Goal: Task Accomplishment & Management: Use online tool/utility

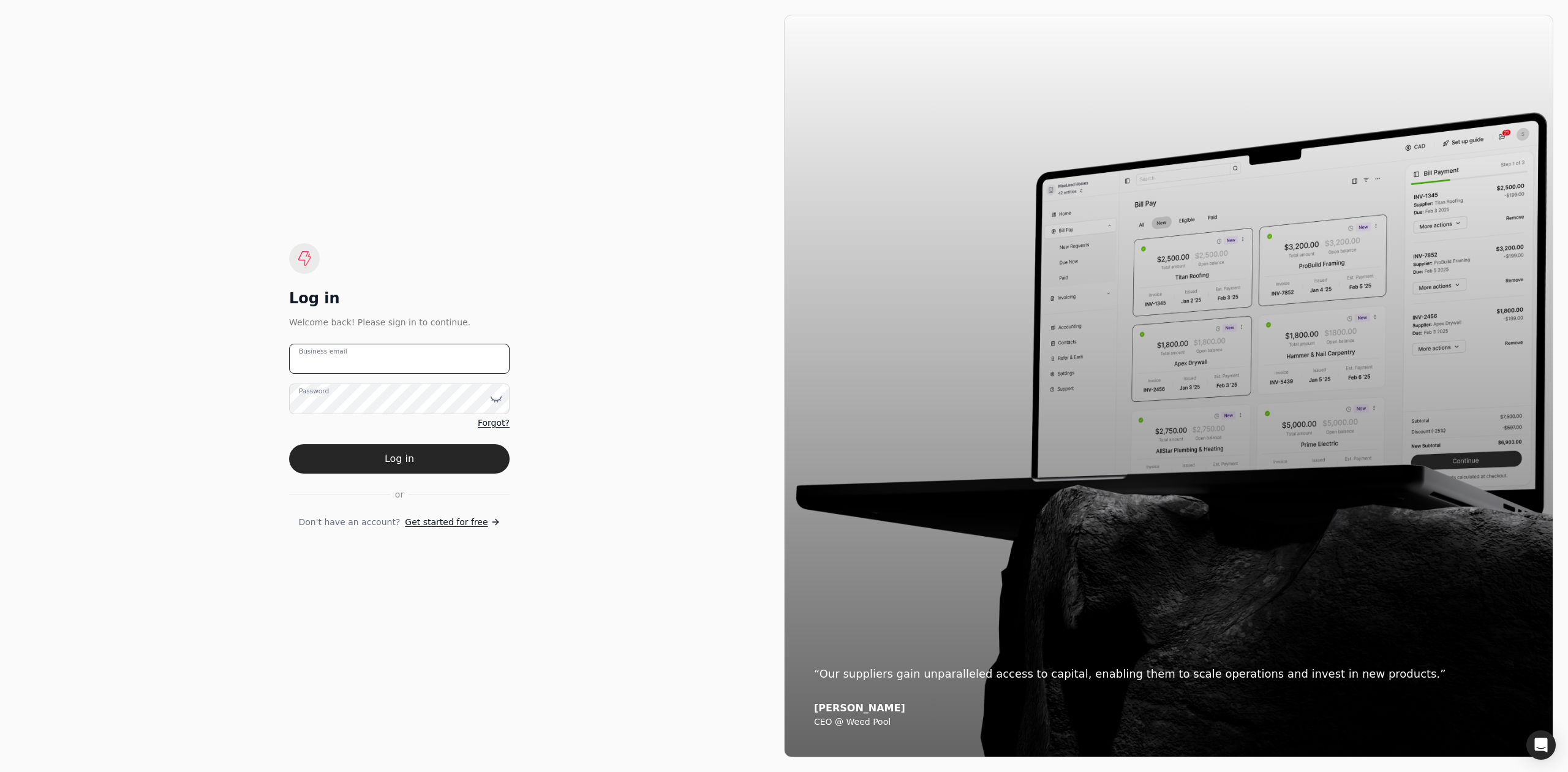
click at [389, 359] on email "Business email" at bounding box center [399, 359] width 221 height 30
type email "[EMAIL_ADDRESS][DOMAIN_NAME]"
click at [289, 444] on button "Log in" at bounding box center [399, 459] width 221 height 29
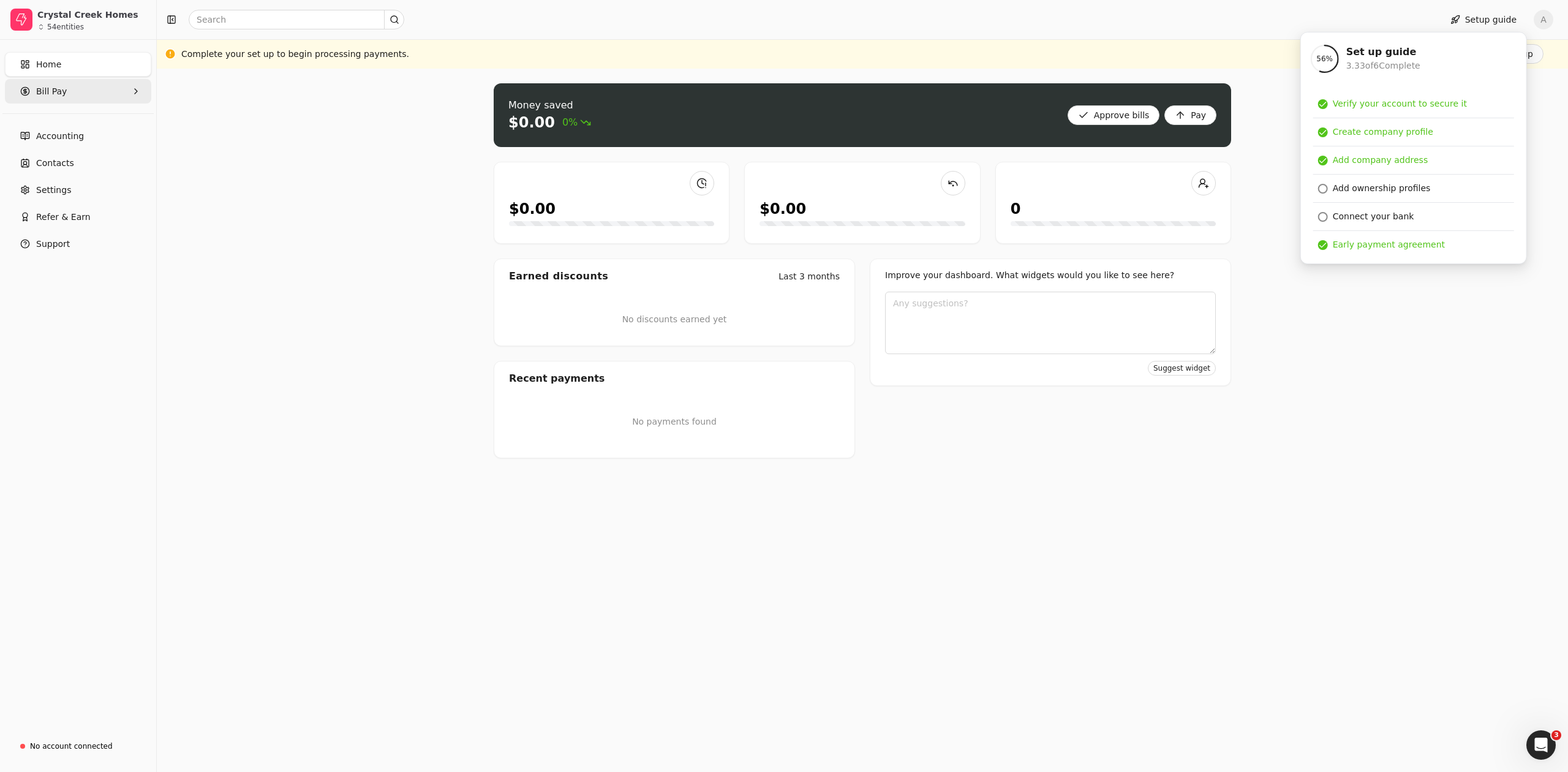
click at [65, 97] on Pay "Bill Pay" at bounding box center [78, 91] width 147 height 24
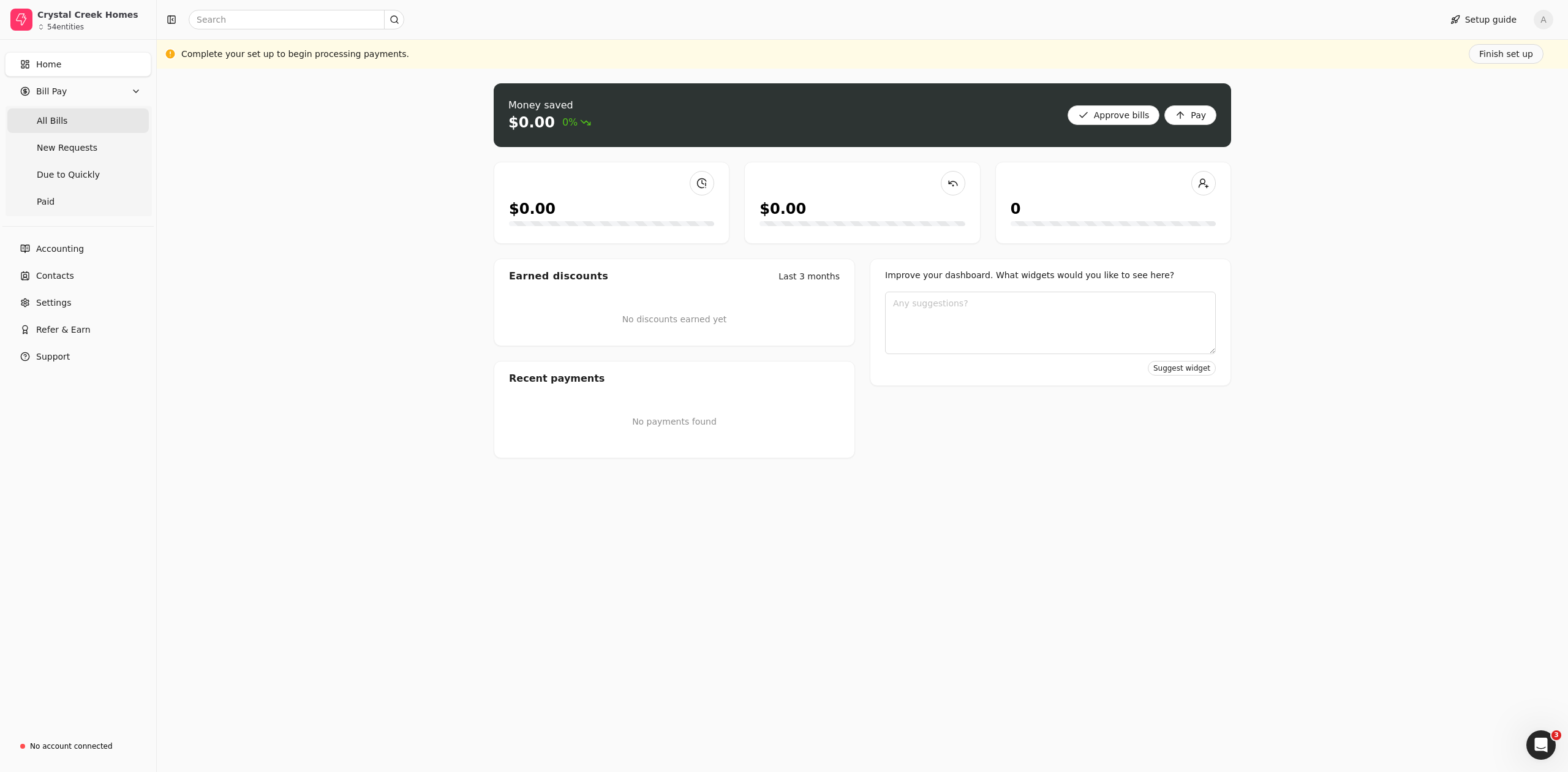
click at [88, 124] on Bills "All Bills" at bounding box center [78, 121] width 141 height 24
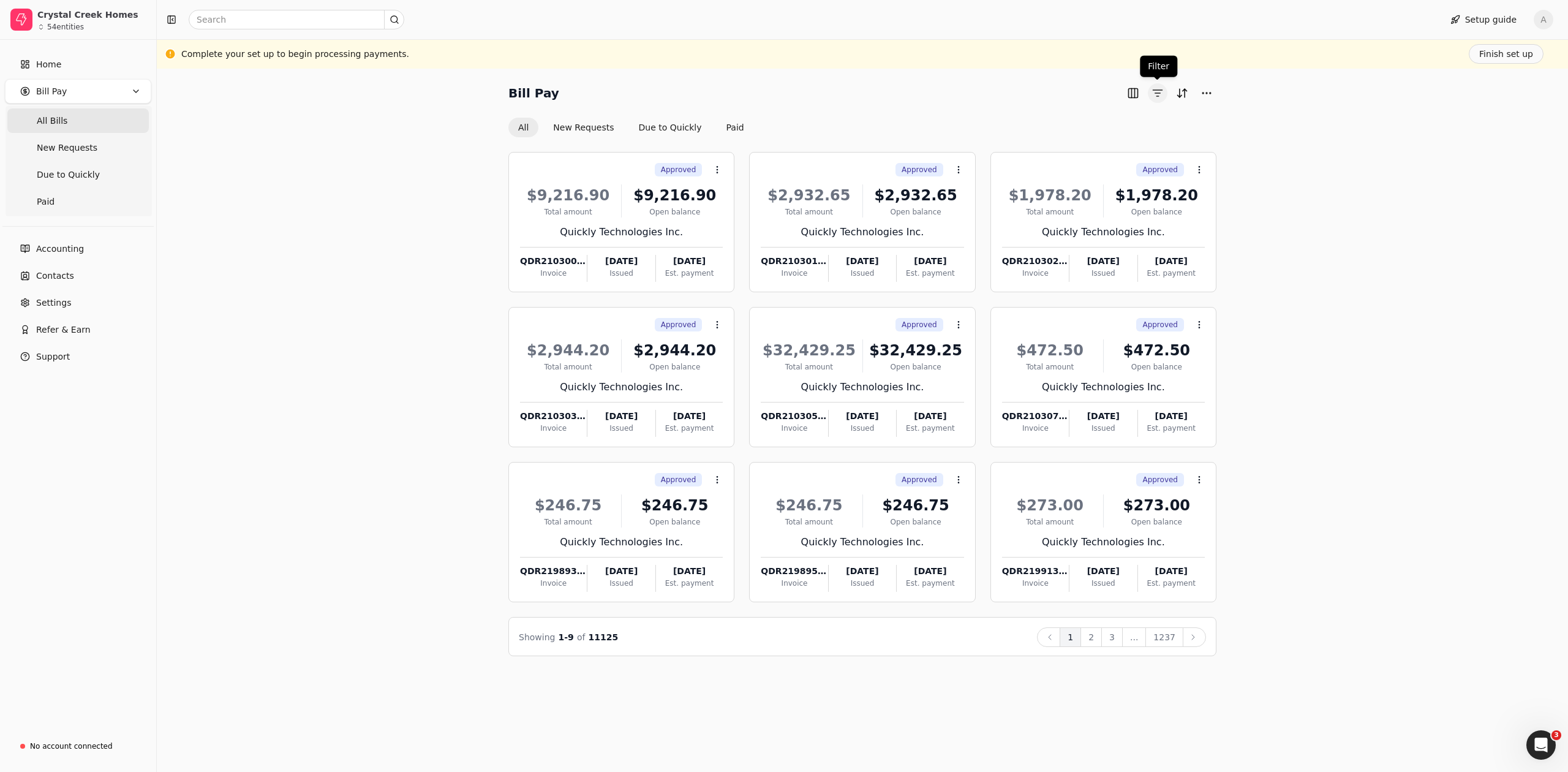
click at [1160, 98] on button "button" at bounding box center [1158, 93] width 20 height 20
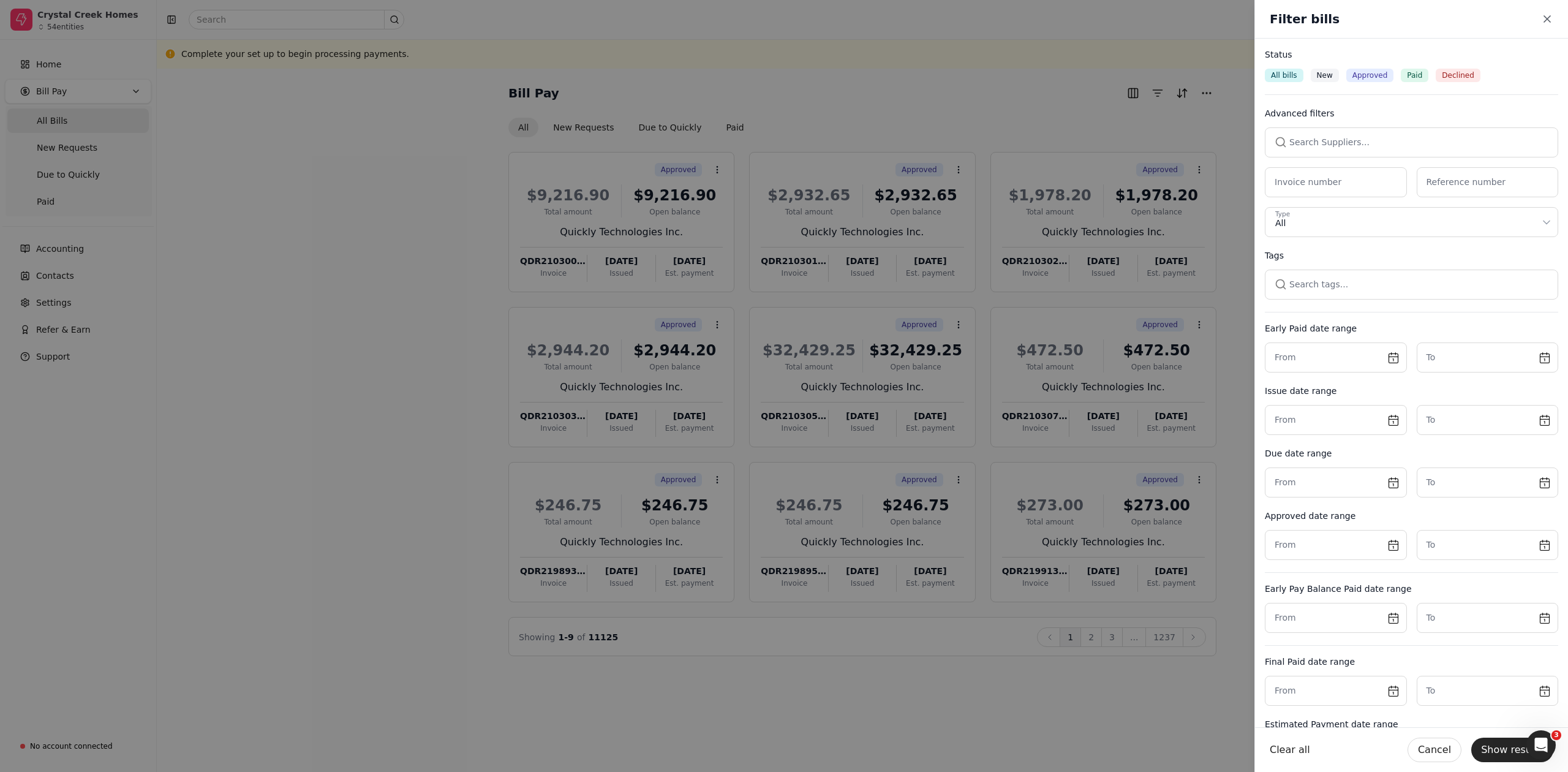
click at [1361, 146] on button "button" at bounding box center [1411, 142] width 293 height 29
type input "[PERSON_NAME]"
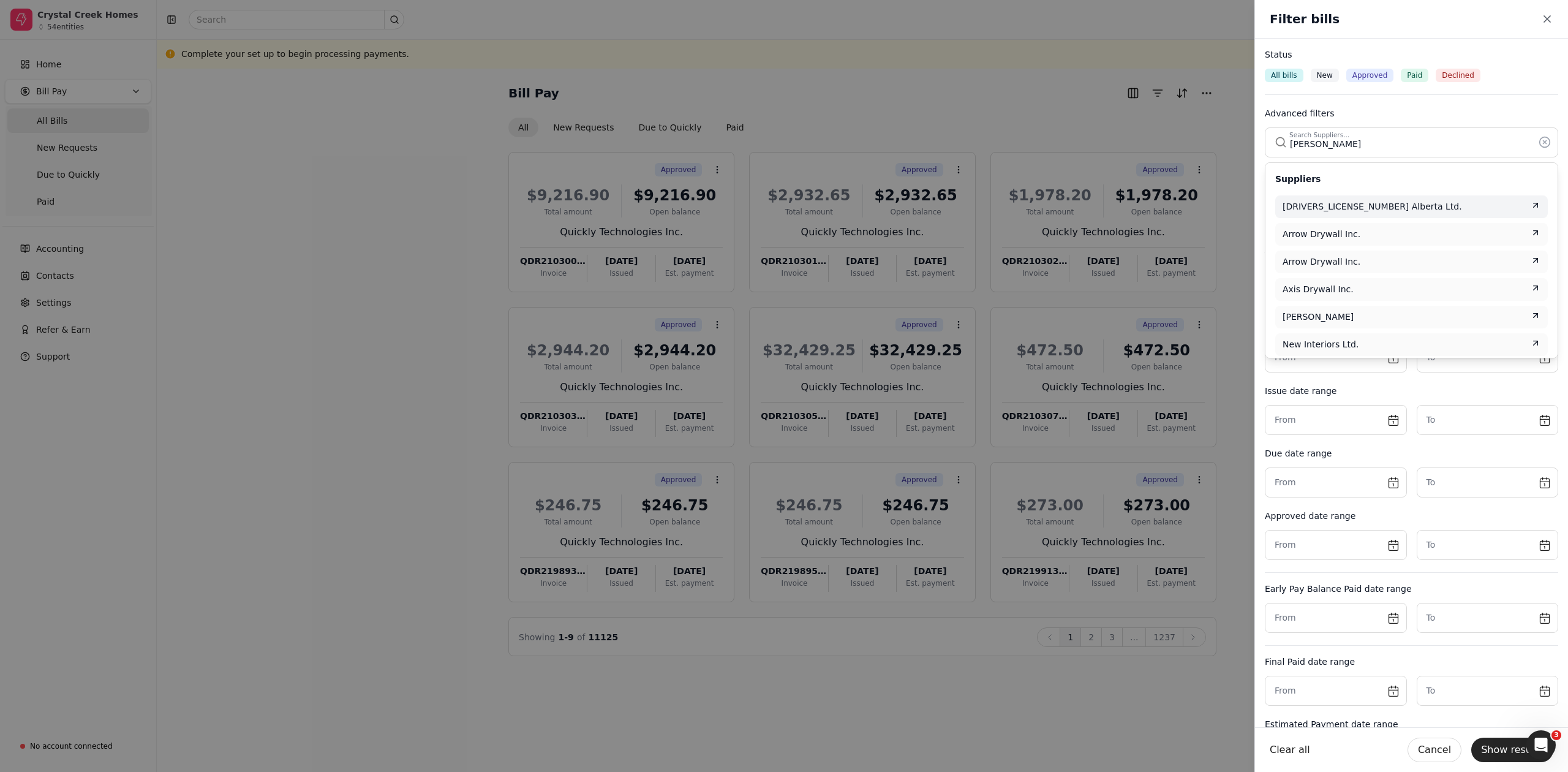
click at [1385, 210] on div "[DRIVERS_LICENSE_NUMBER] Alberta Ltd." at bounding box center [1411, 206] width 258 height 13
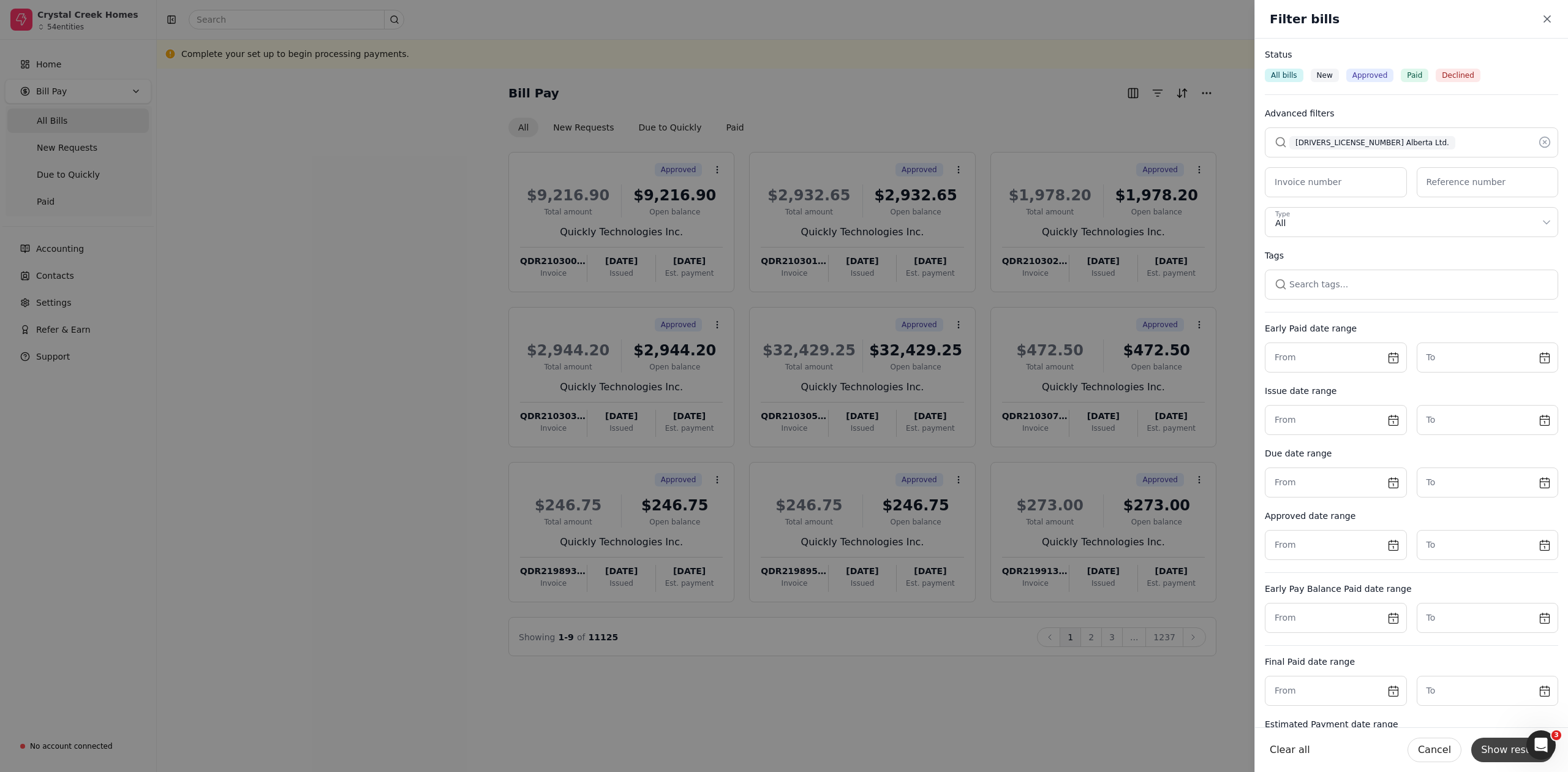
click at [1509, 753] on button "Show results" at bounding box center [1512, 750] width 82 height 24
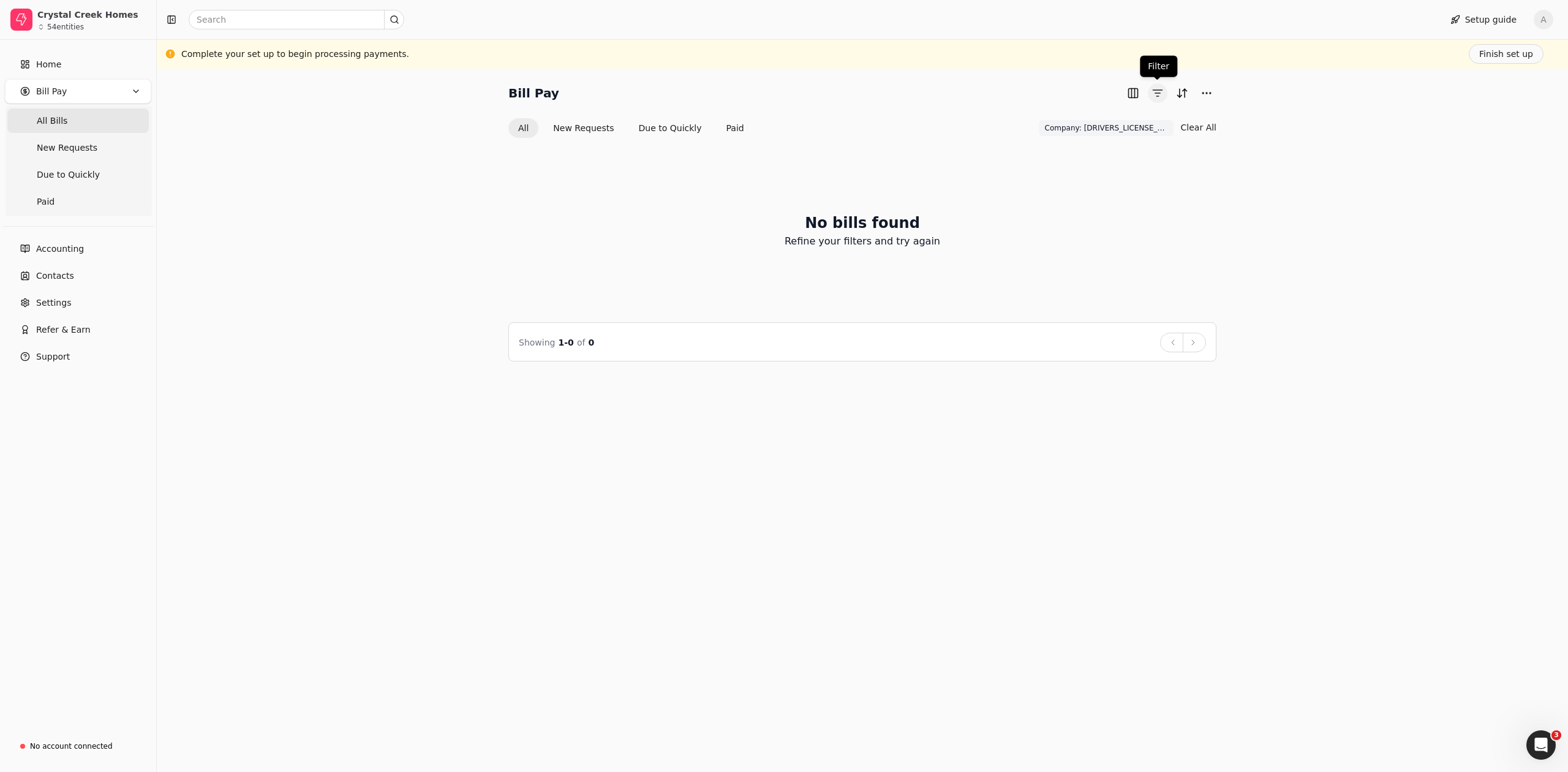
click at [1155, 96] on button "button" at bounding box center [1158, 93] width 20 height 20
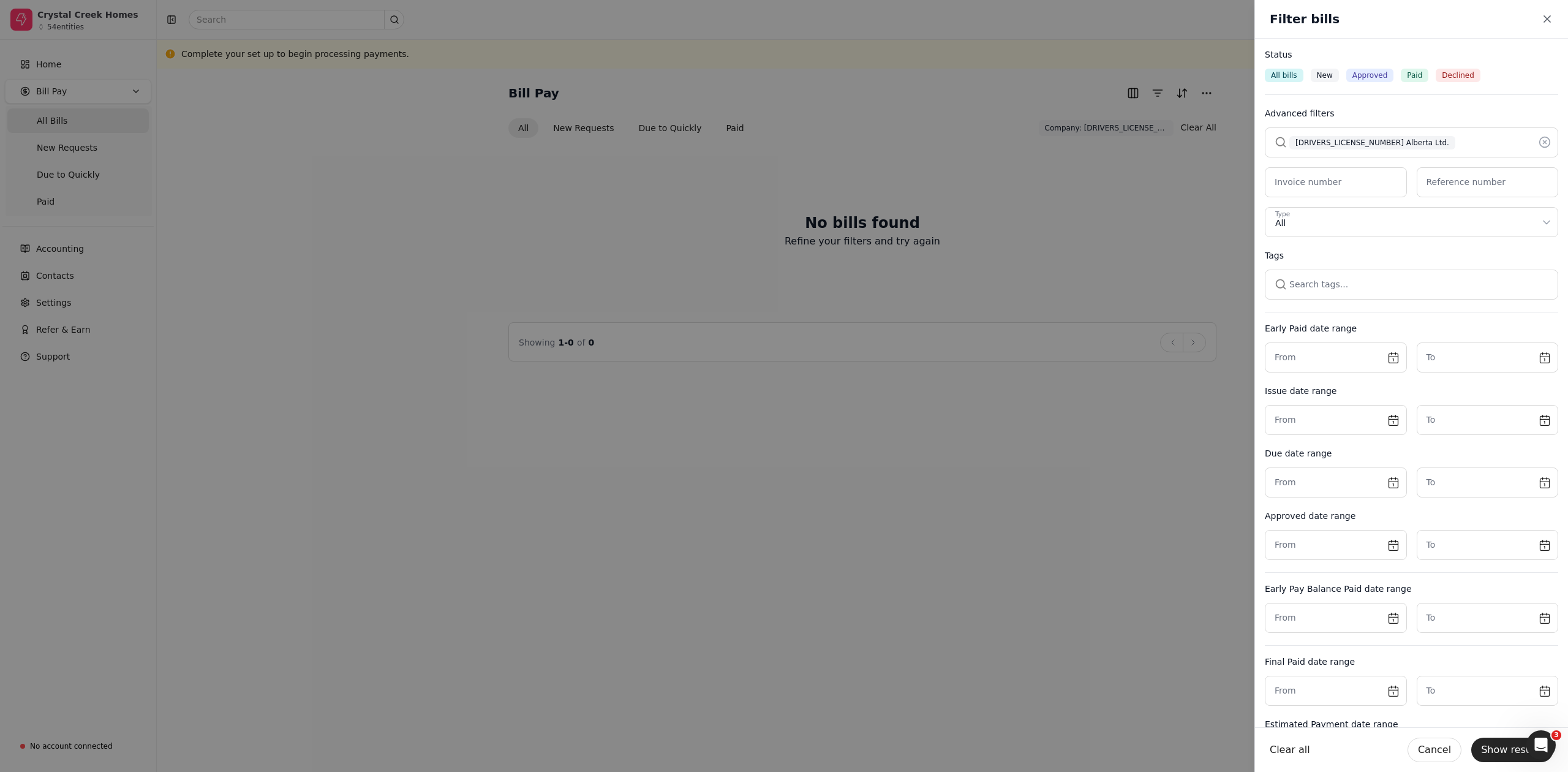
click at [1377, 143] on button "button" at bounding box center [1411, 142] width 293 height 29
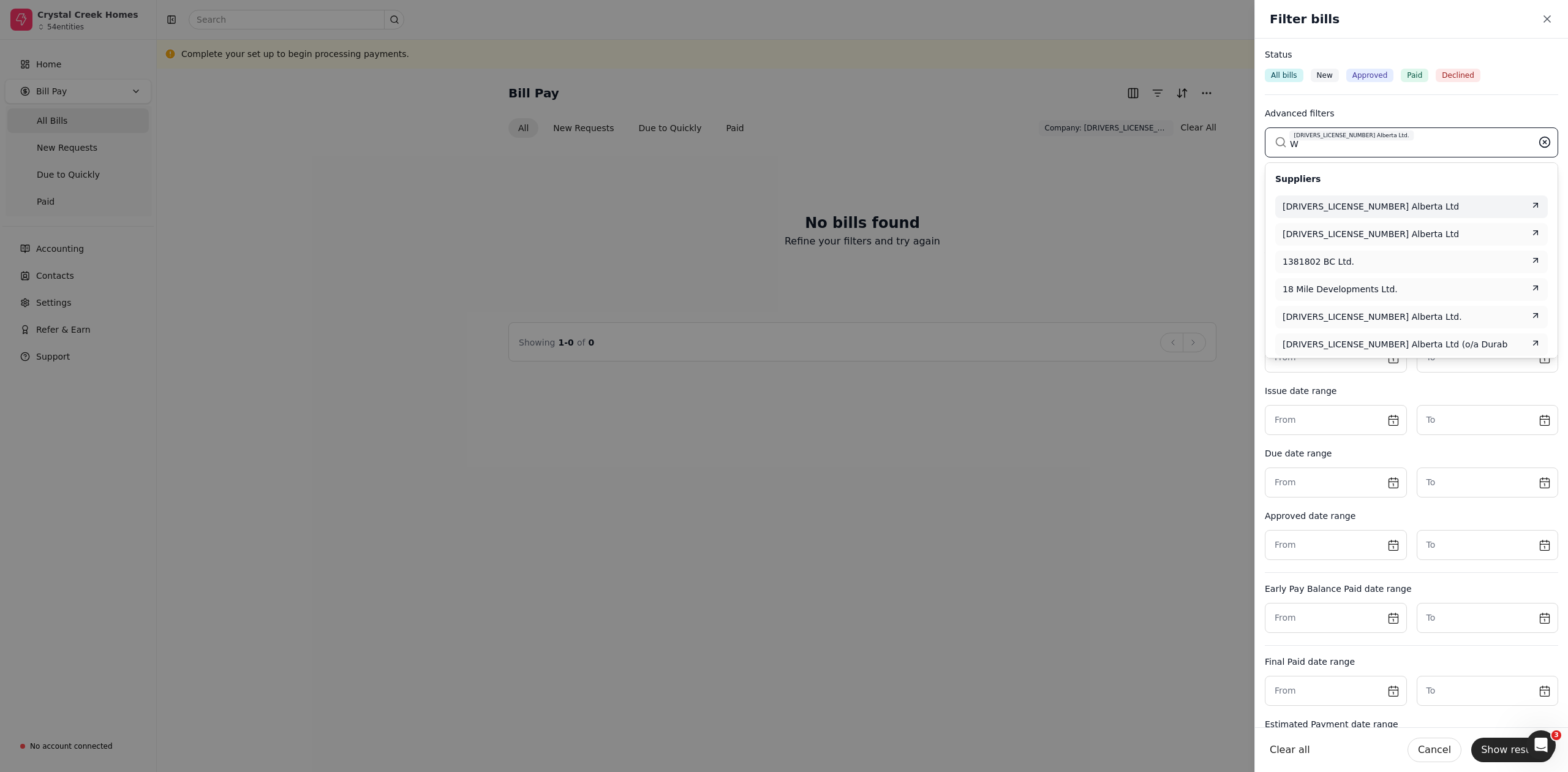
type input "W"
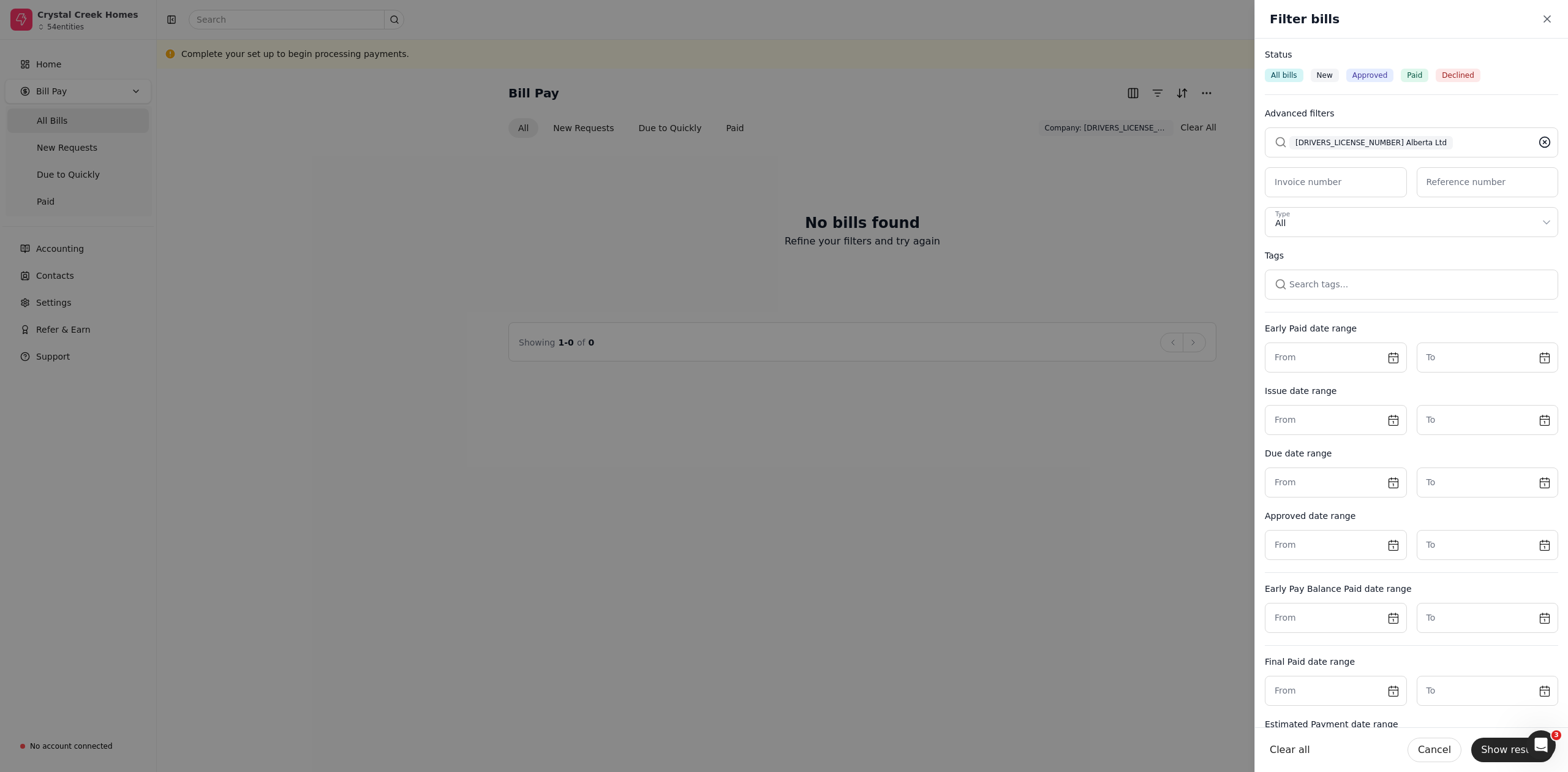
click at [1539, 138] on icon at bounding box center [1545, 142] width 12 height 12
click at [1431, 147] on button "button" at bounding box center [1411, 142] width 293 height 29
type input "[PERSON_NAME]"
click at [1405, 209] on span "The [PERSON_NAME] Company (Zoom Painting)" at bounding box center [1384, 206] width 204 height 13
drag, startPoint x: 1498, startPoint y: 746, endPoint x: 1502, endPoint y: 721, distance: 25.3
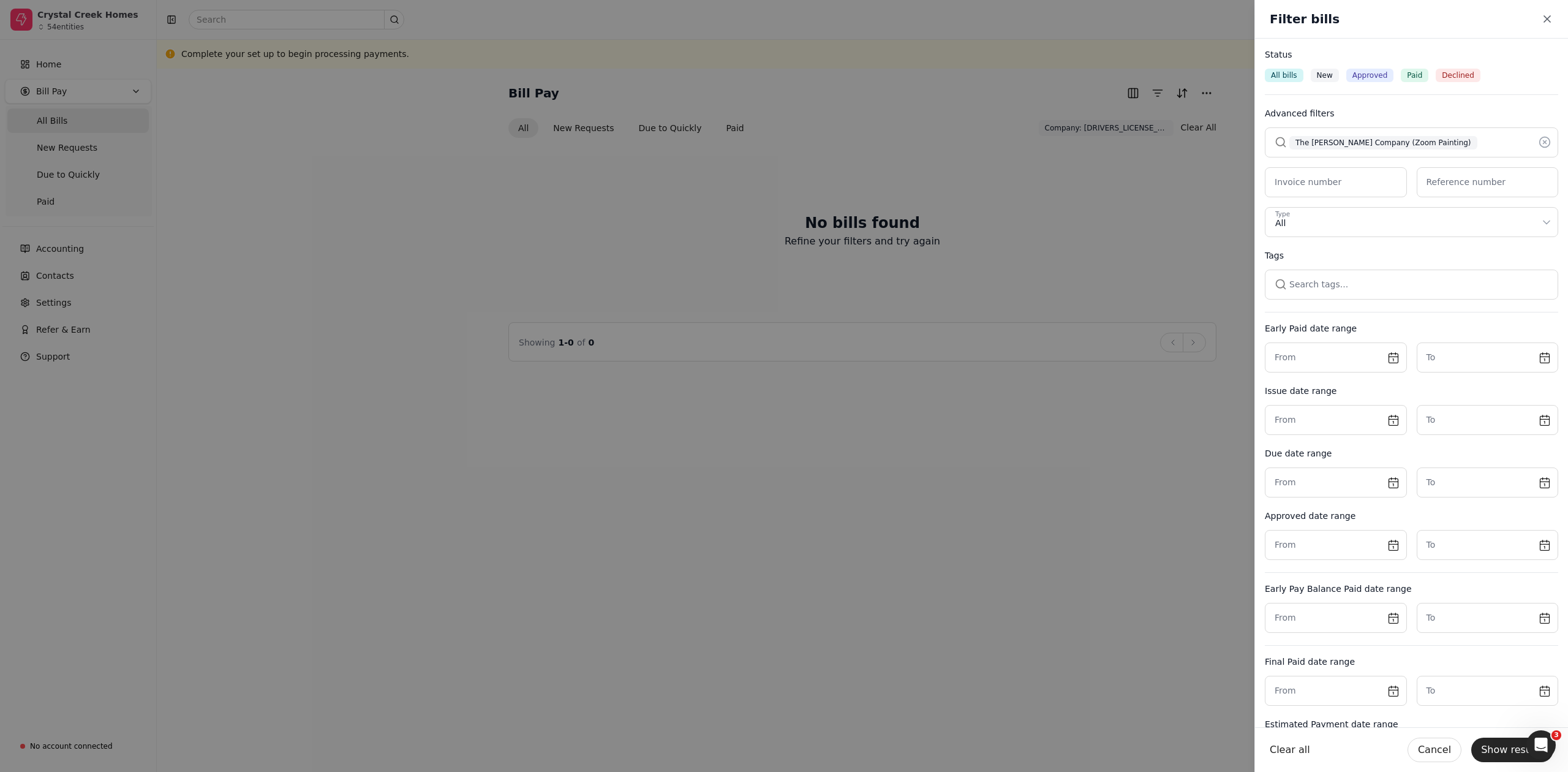
click at [1500, 746] on button "Show results" at bounding box center [1512, 750] width 82 height 24
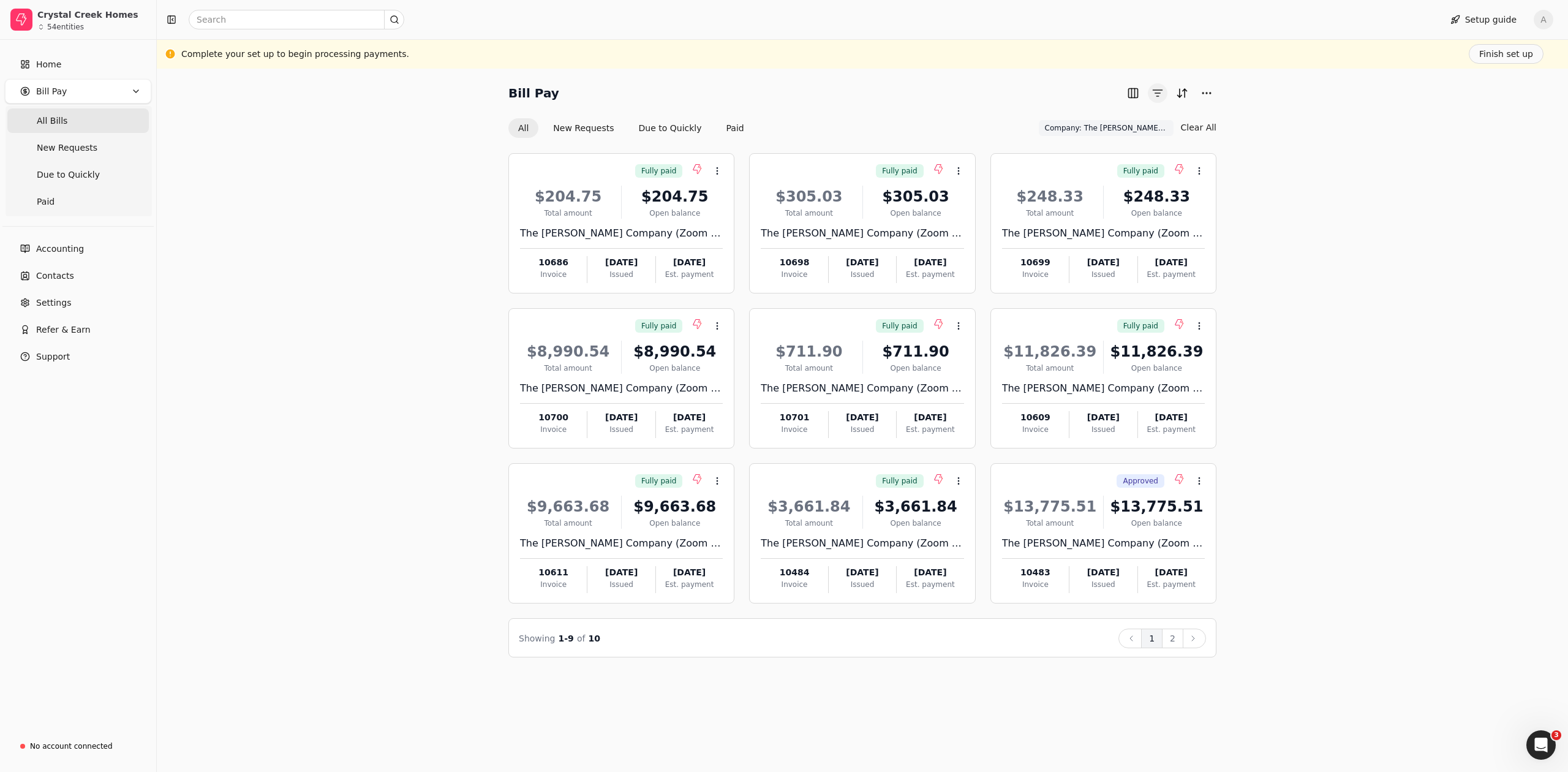
click at [1159, 97] on button "button" at bounding box center [1158, 93] width 20 height 20
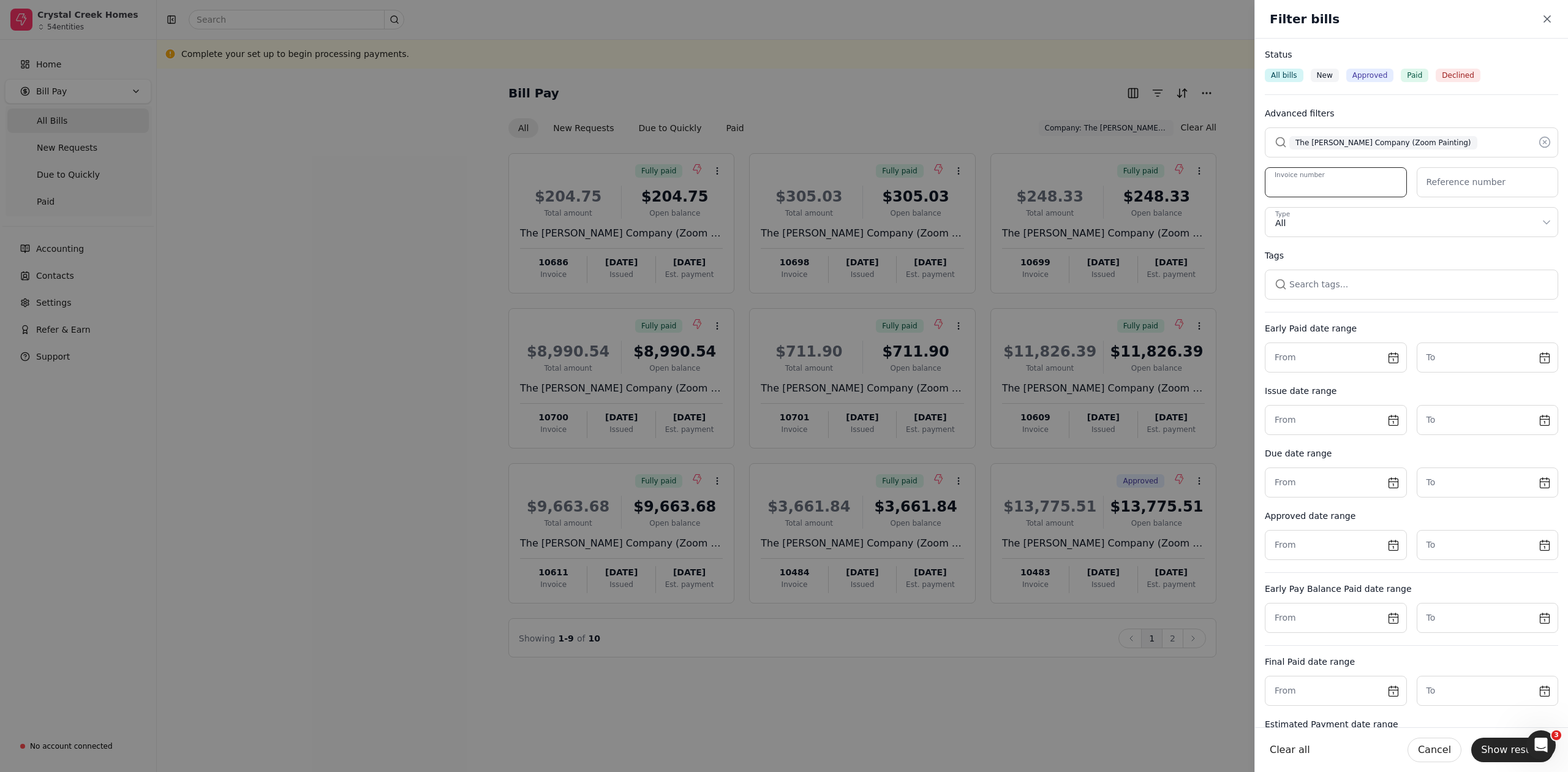
click at [1347, 179] on number "Invoice number" at bounding box center [1335, 182] width 142 height 30
type number "11802"
click at [1504, 753] on button "Show results" at bounding box center [1512, 750] width 82 height 24
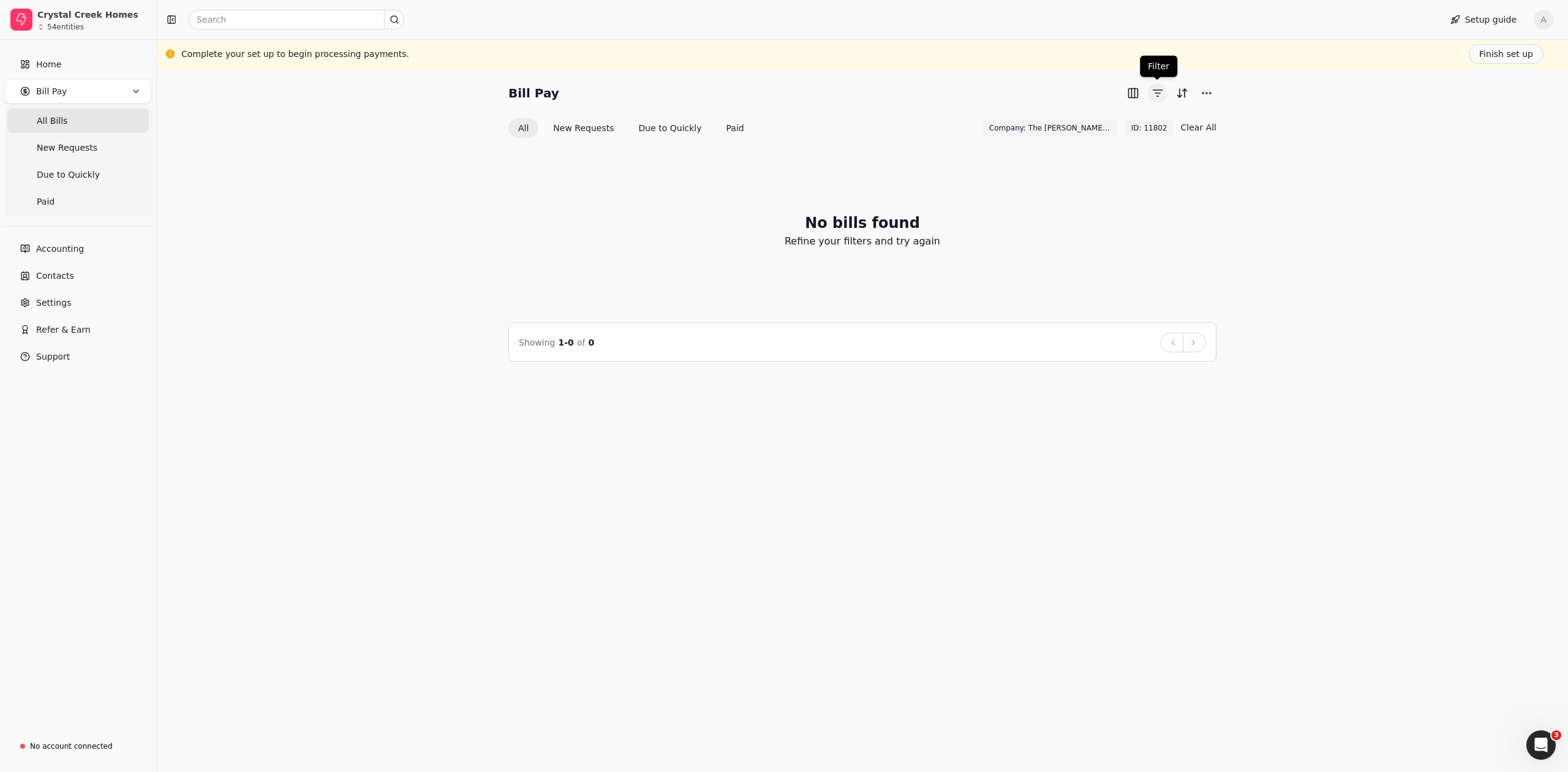
click at [1159, 99] on button "button" at bounding box center [1158, 93] width 20 height 20
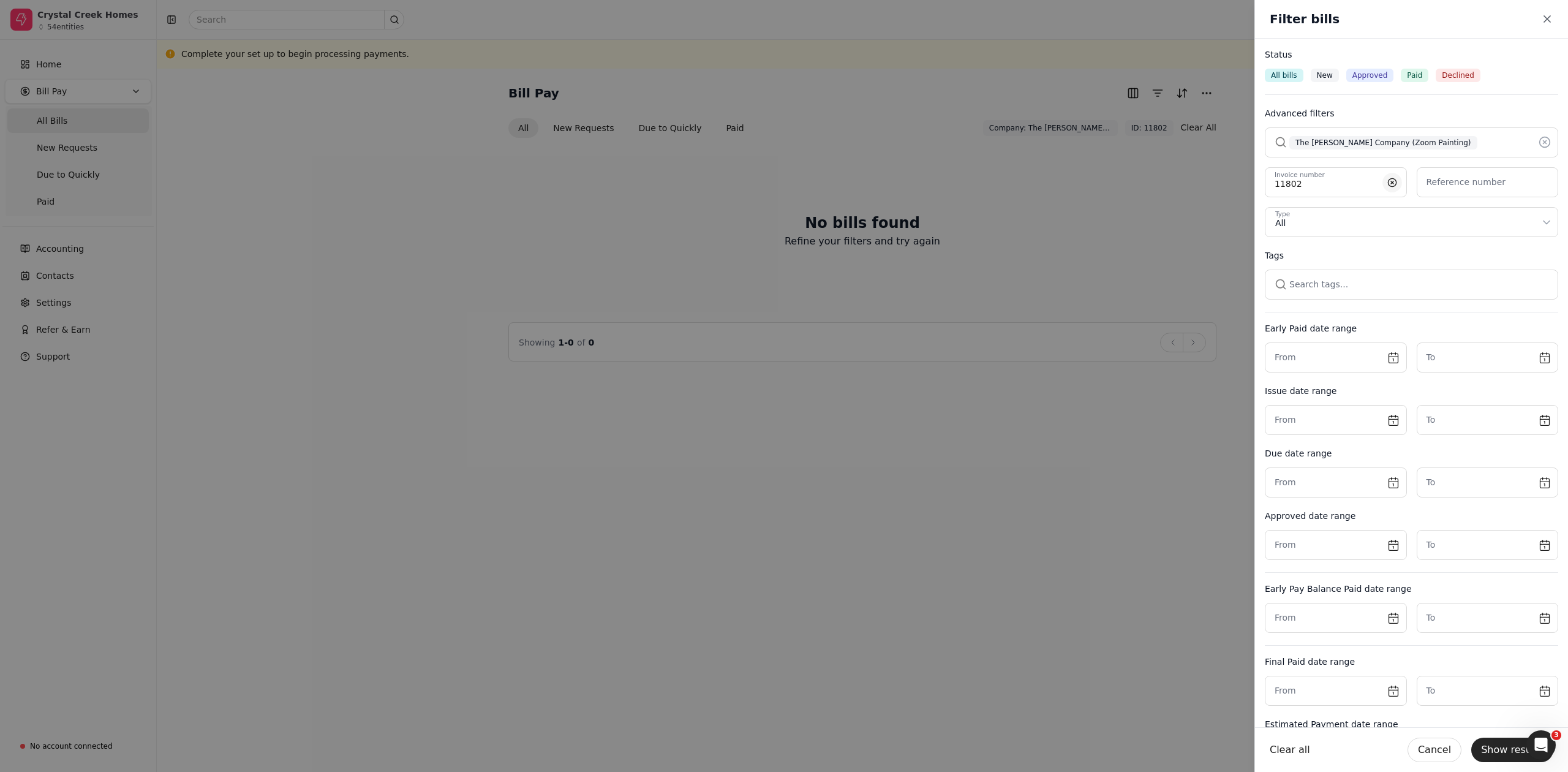
click at [1383, 186] on button "button" at bounding box center [1392, 182] width 20 height 20
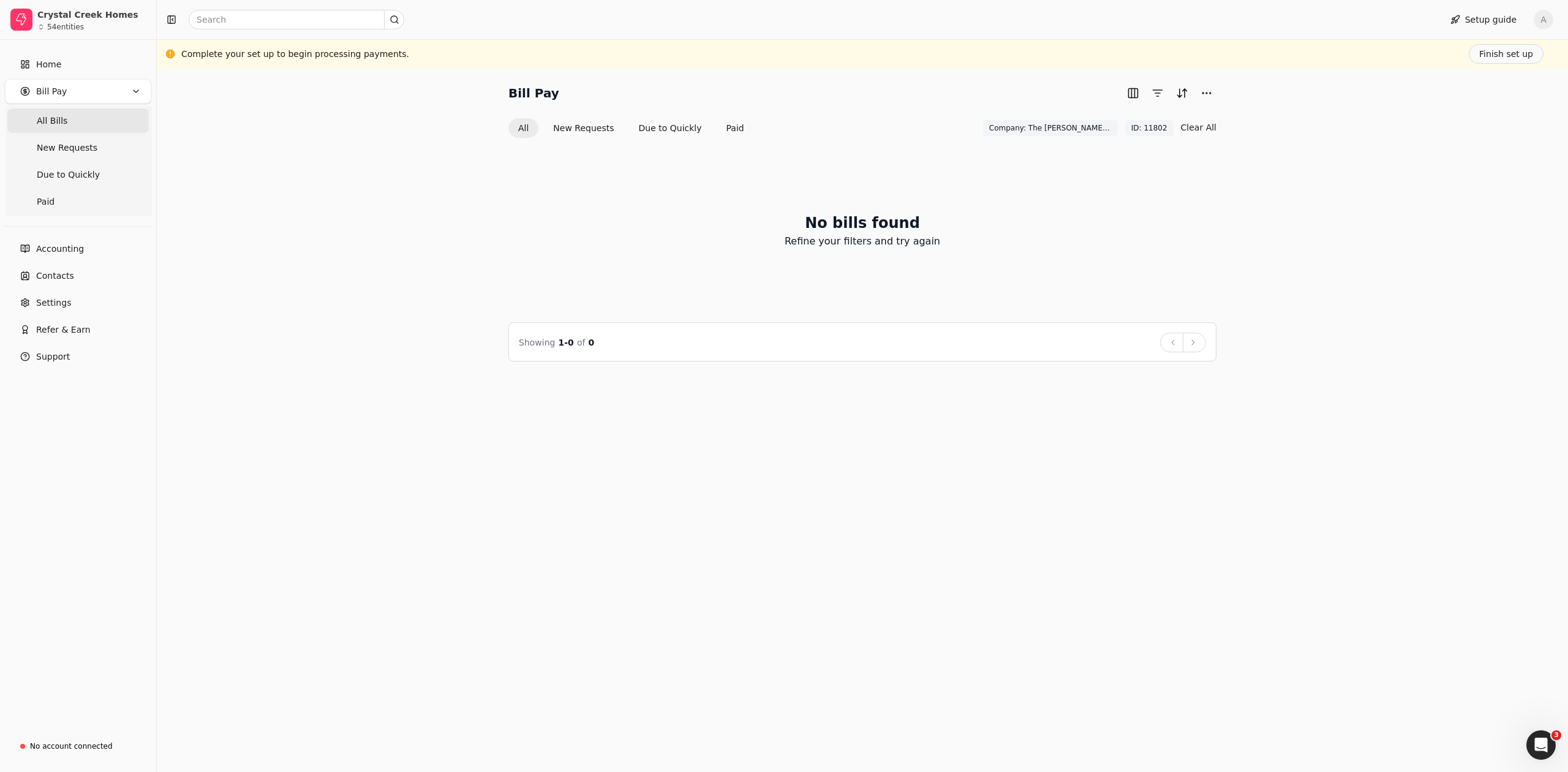
click at [84, 122] on Bills "All Bills" at bounding box center [78, 121] width 141 height 24
click at [706, 296] on div "No bills found Refine your filters and try again" at bounding box center [863, 230] width 709 height 154
click at [1161, 94] on button "button" at bounding box center [1158, 93] width 20 height 20
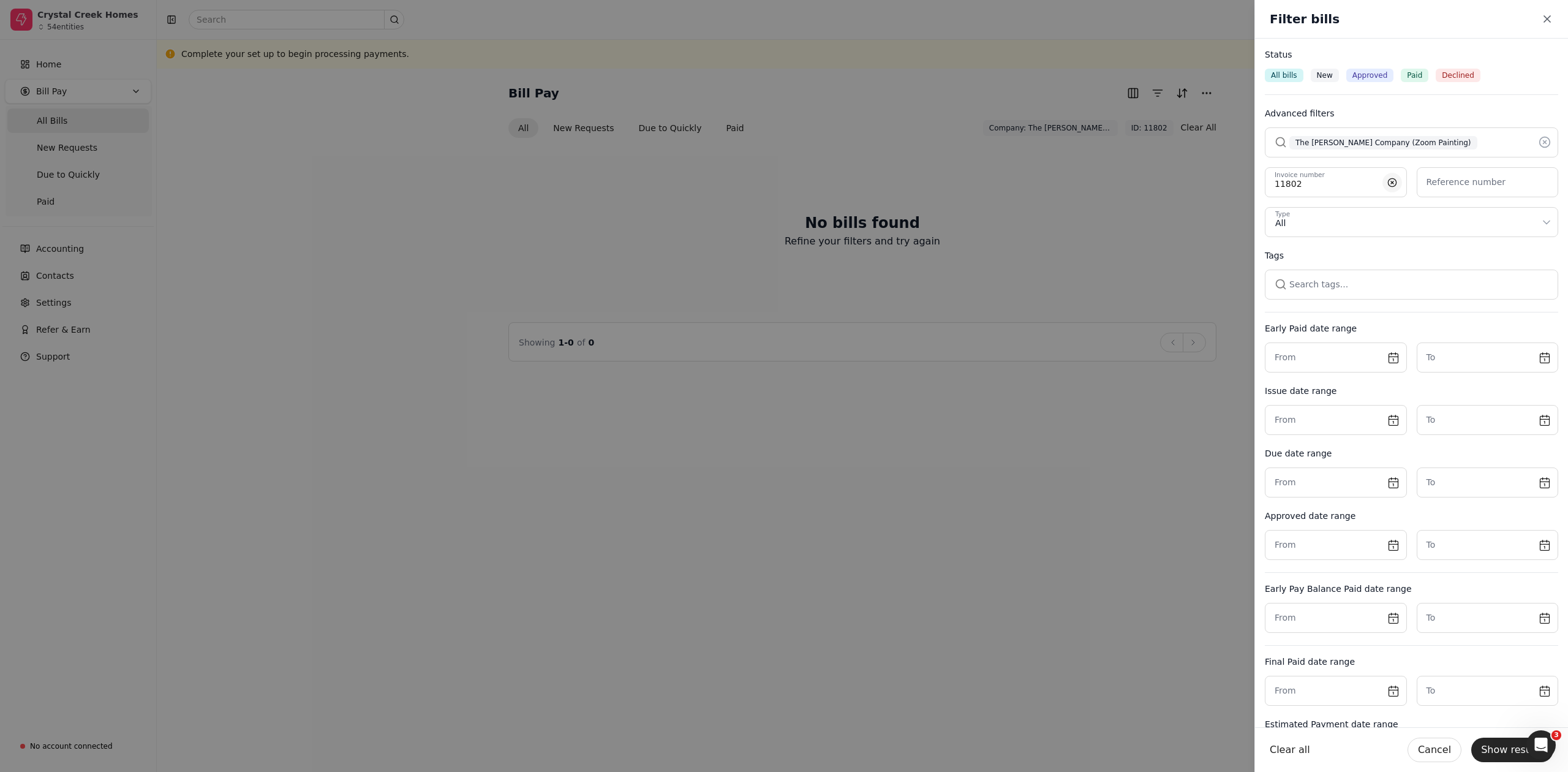
click at [1383, 182] on button "button" at bounding box center [1392, 182] width 20 height 20
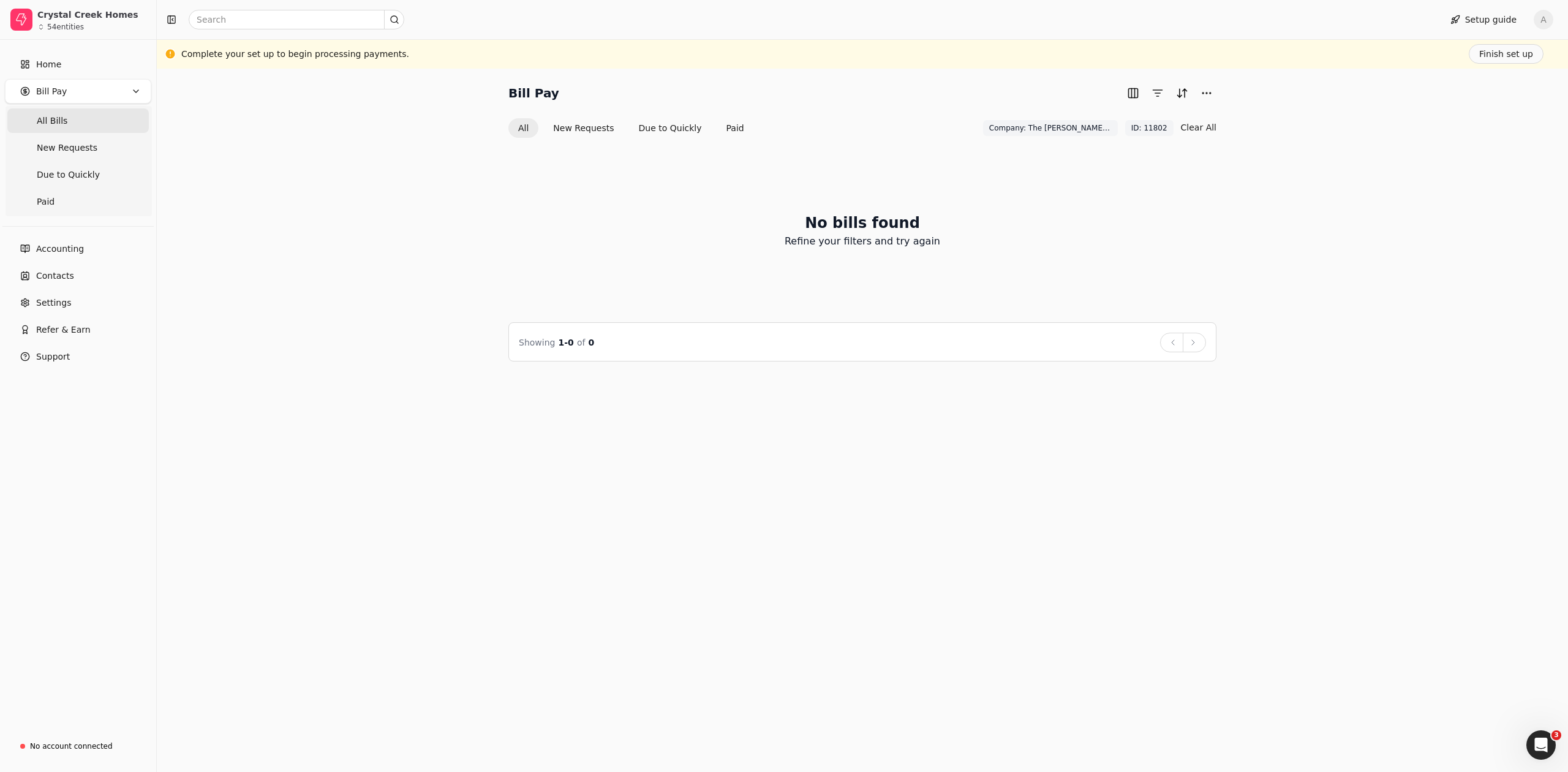
drag, startPoint x: 1153, startPoint y: 204, endPoint x: 1365, endPoint y: 424, distance: 305.5
click at [1162, 97] on button "button" at bounding box center [1158, 93] width 20 height 20
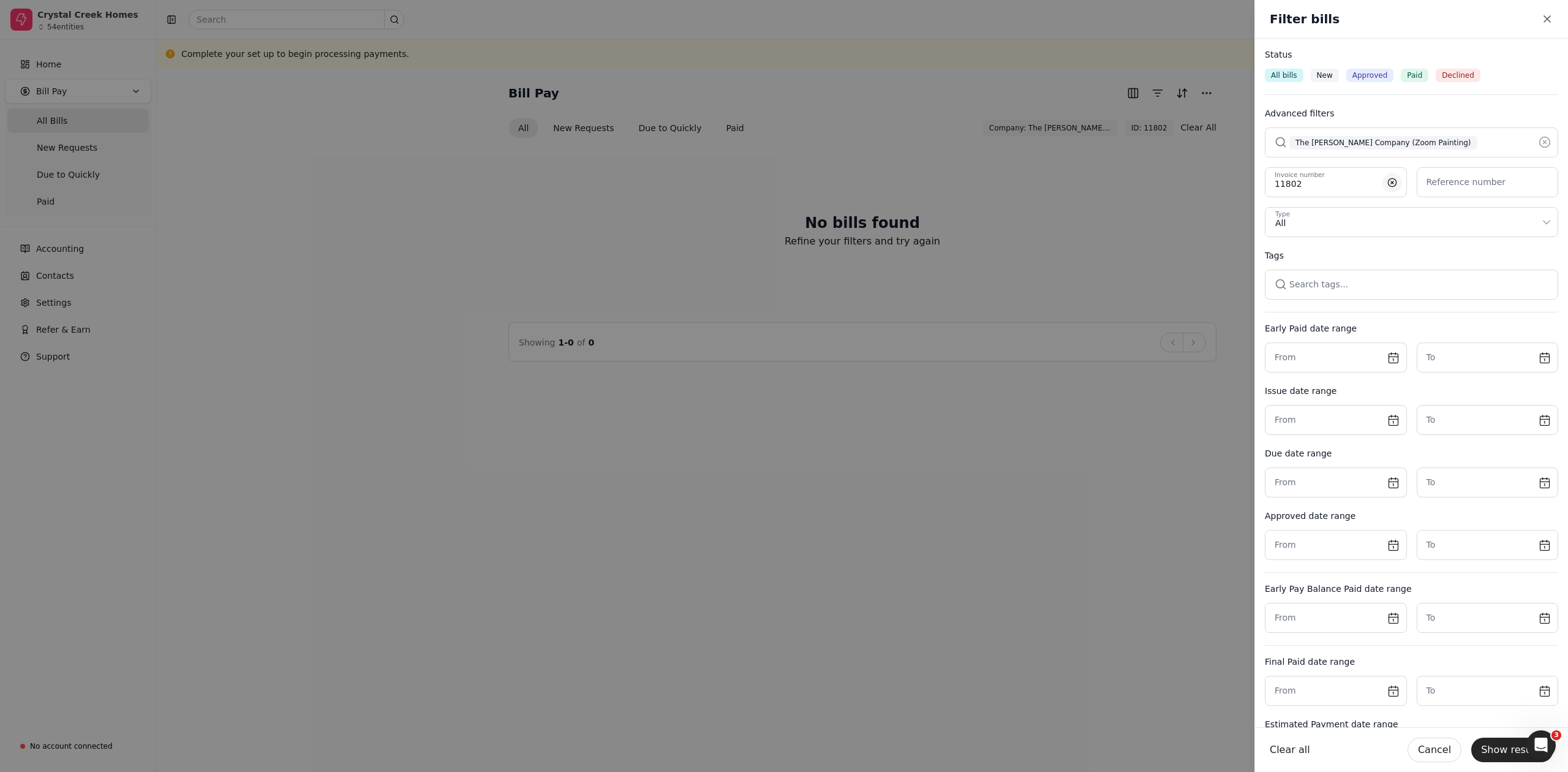
click at [1384, 185] on button "button" at bounding box center [1392, 182] width 20 height 20
click at [1495, 749] on button "Show results" at bounding box center [1512, 750] width 82 height 24
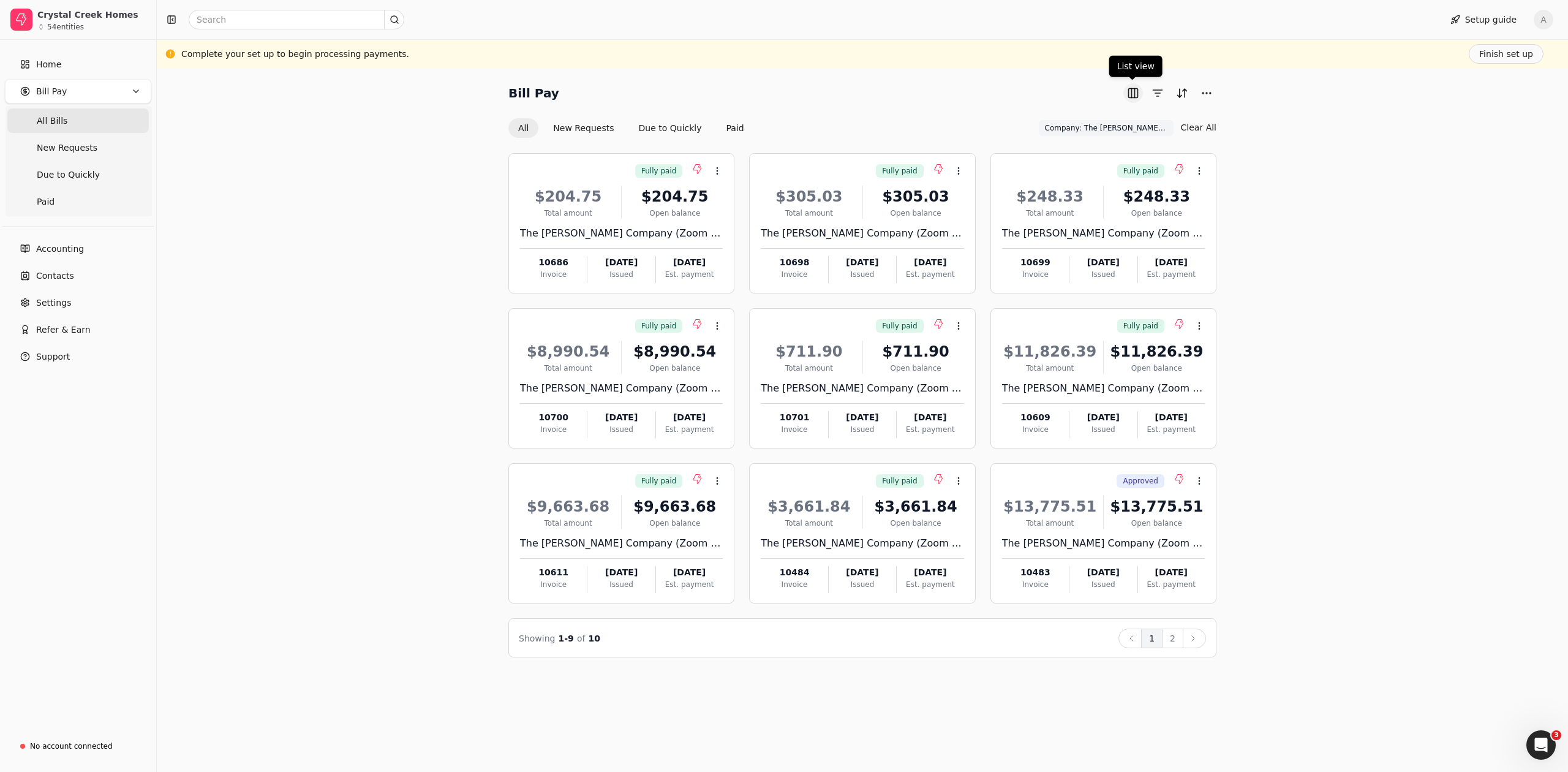
click at [1133, 101] on button "button" at bounding box center [1133, 93] width 20 height 20
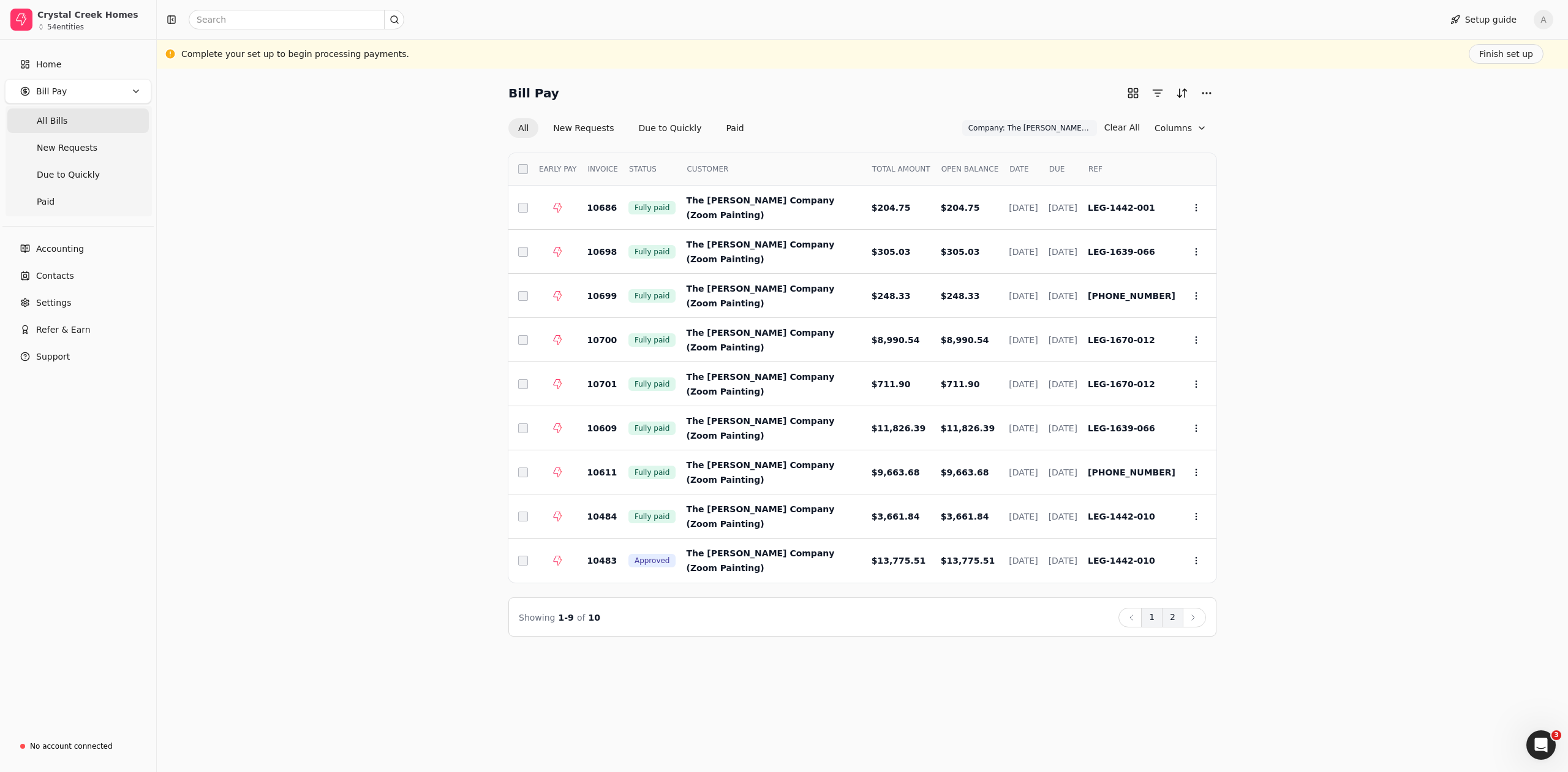
click at [1167, 621] on button "2" at bounding box center [1172, 618] width 22 height 20
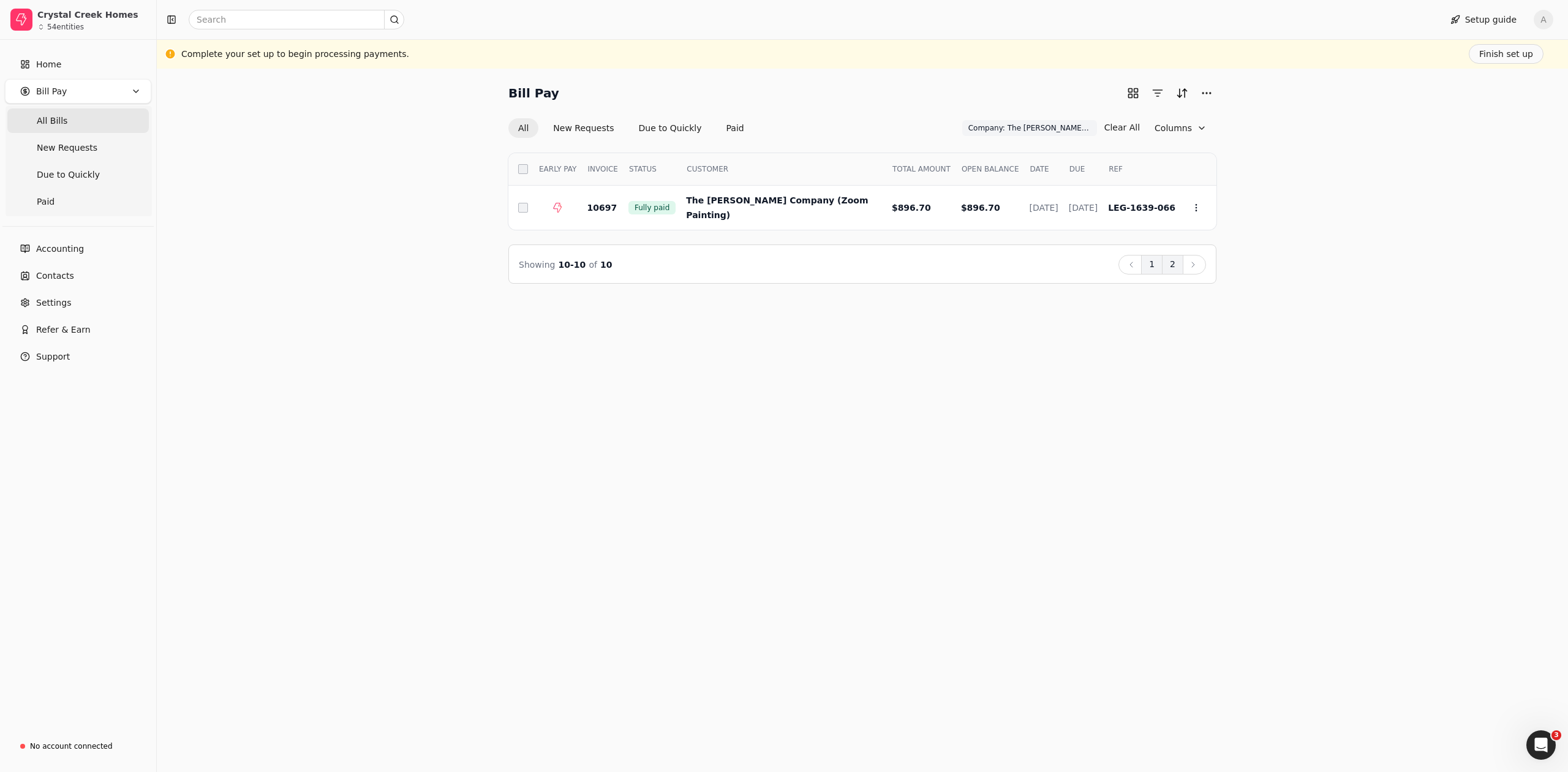
click at [1149, 261] on button "1" at bounding box center [1152, 265] width 22 height 20
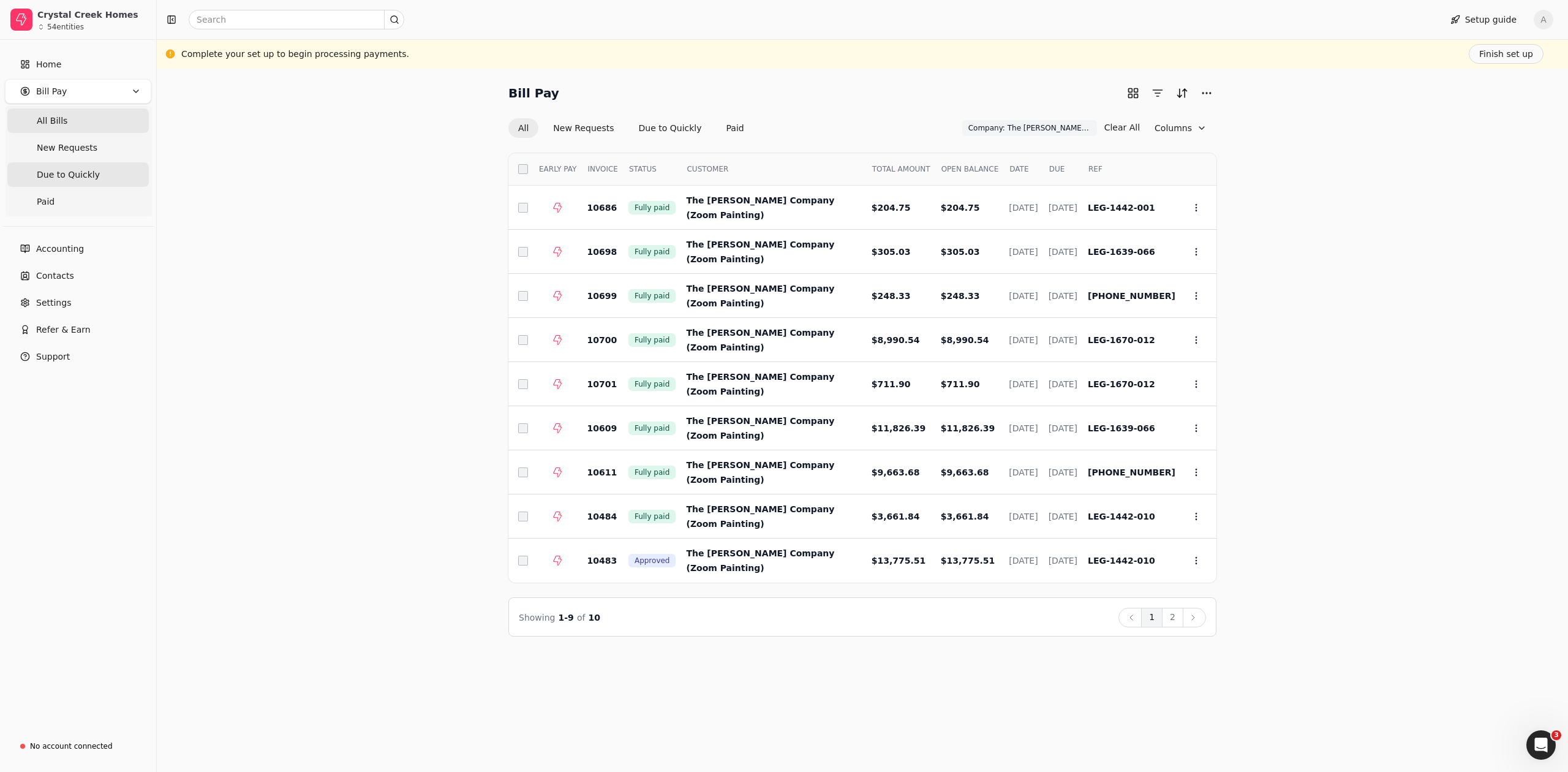
drag, startPoint x: 55, startPoint y: 171, endPoint x: 65, endPoint y: 172, distance: 10.0
click at [55, 171] on span "Due to Quickly" at bounding box center [68, 174] width 63 height 13
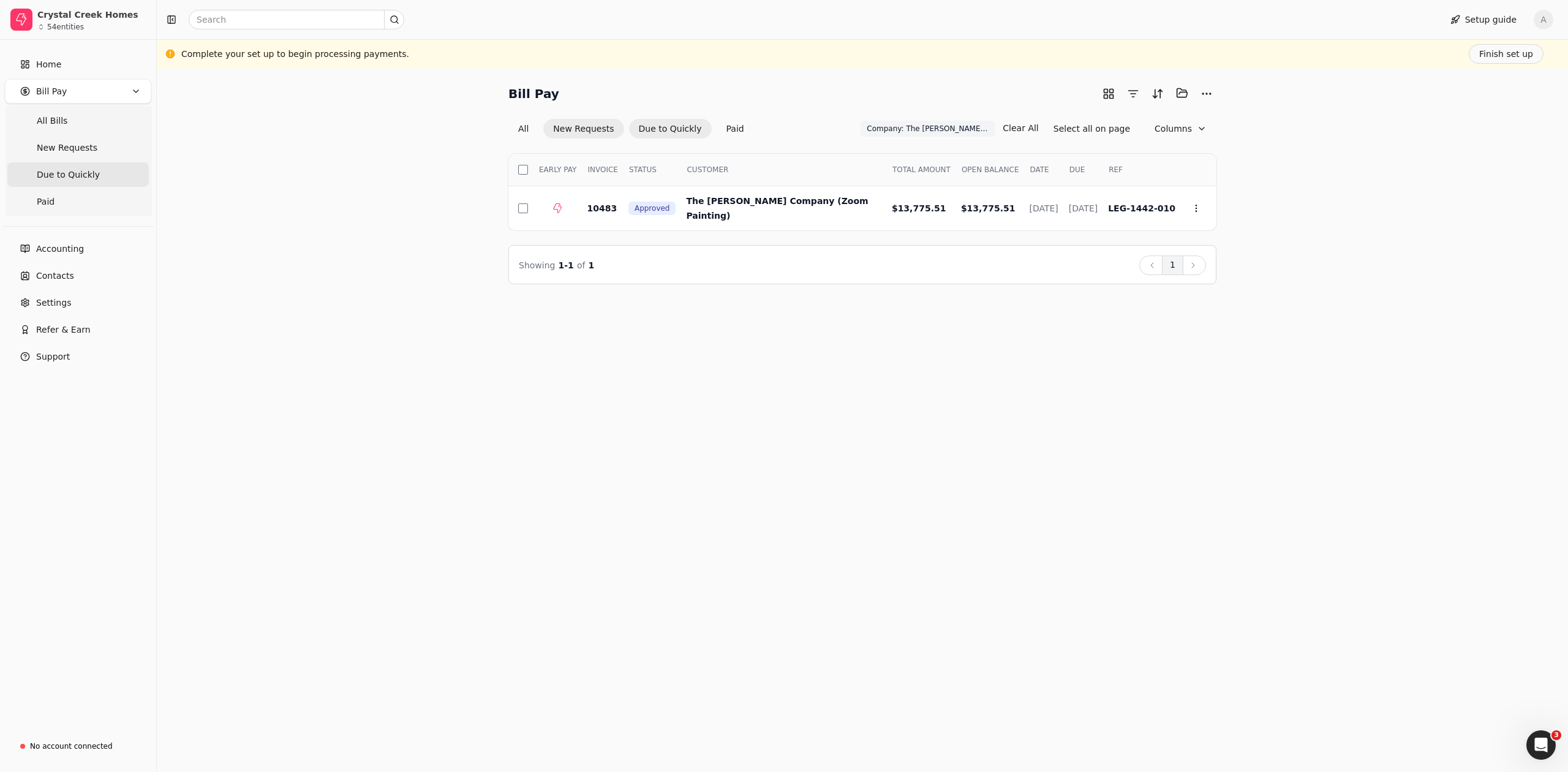
click at [586, 130] on button "New Requests" at bounding box center [583, 129] width 80 height 20
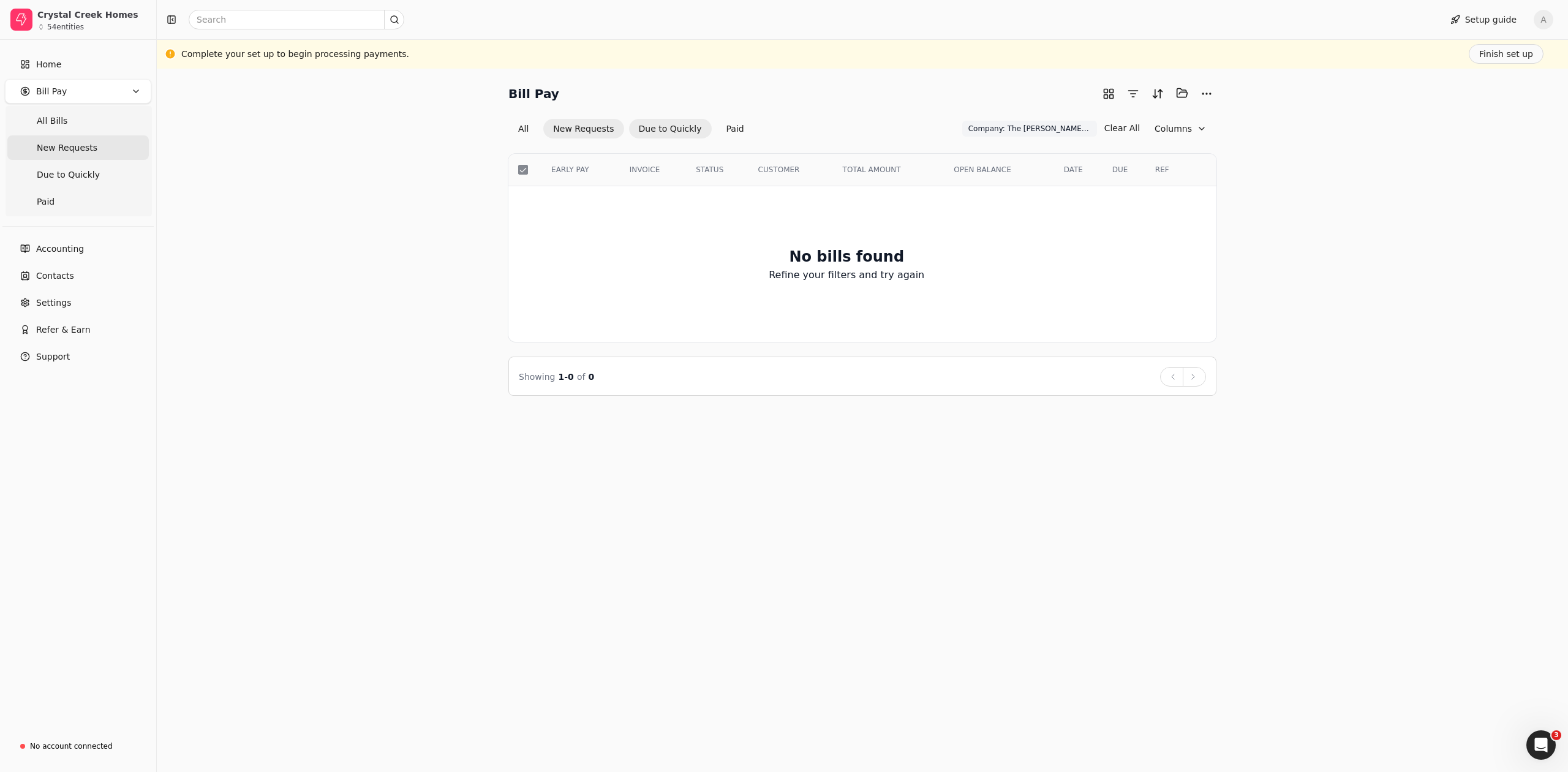
click at [651, 131] on button "Due to Quickly" at bounding box center [671, 129] width 83 height 20
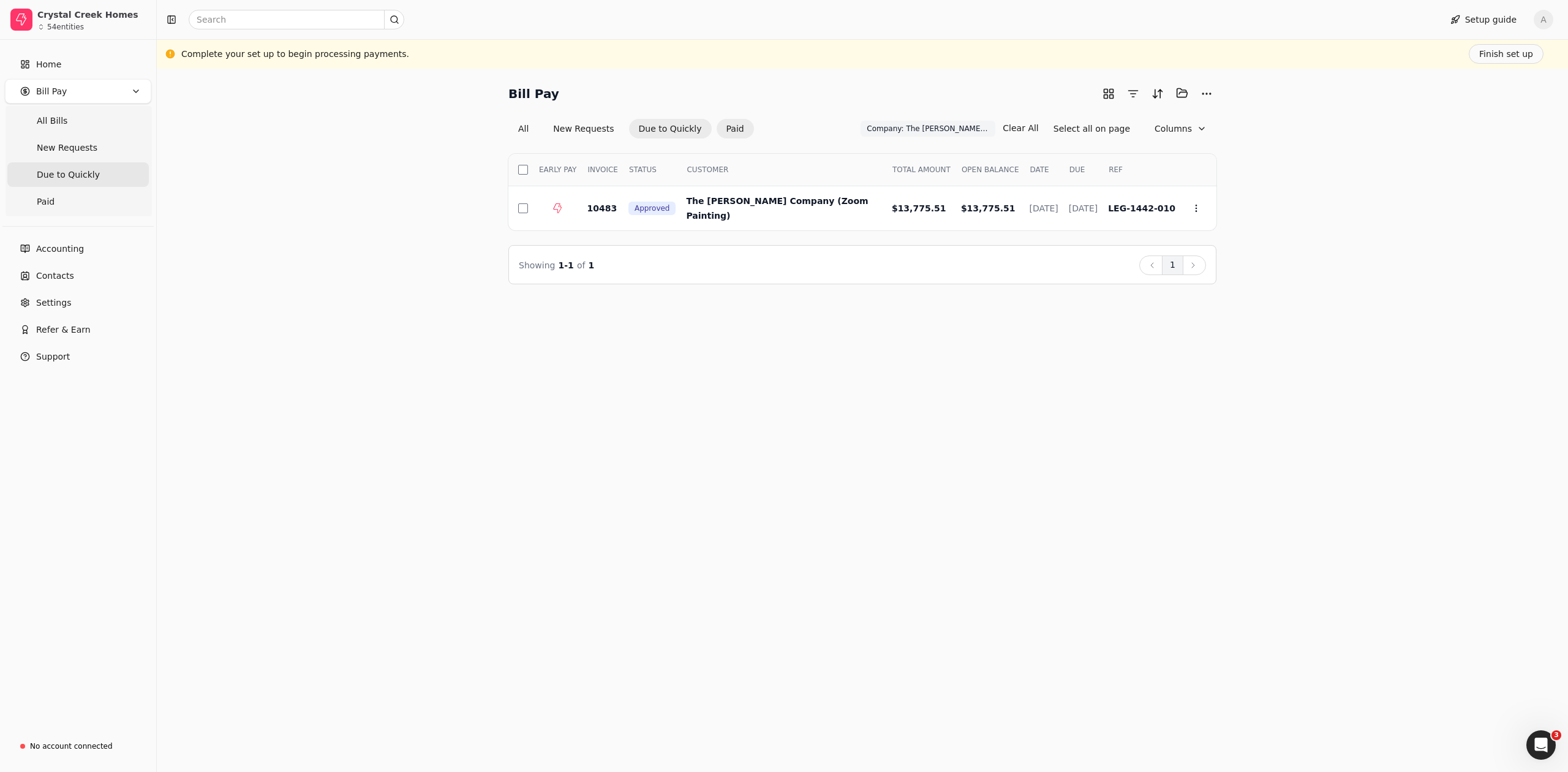
click at [723, 131] on button "Paid" at bounding box center [734, 129] width 37 height 20
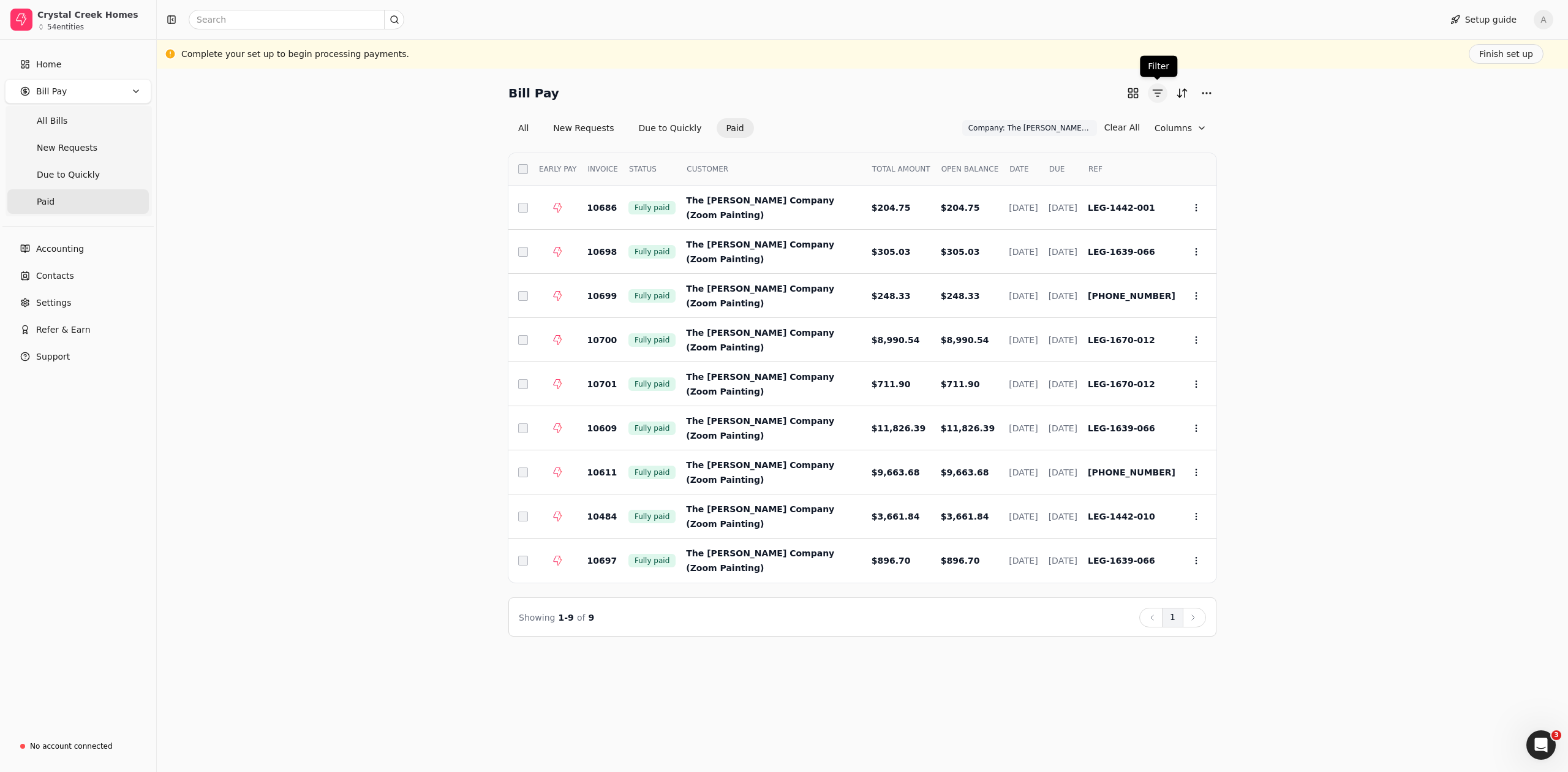
click at [1155, 96] on button "button" at bounding box center [1158, 93] width 20 height 20
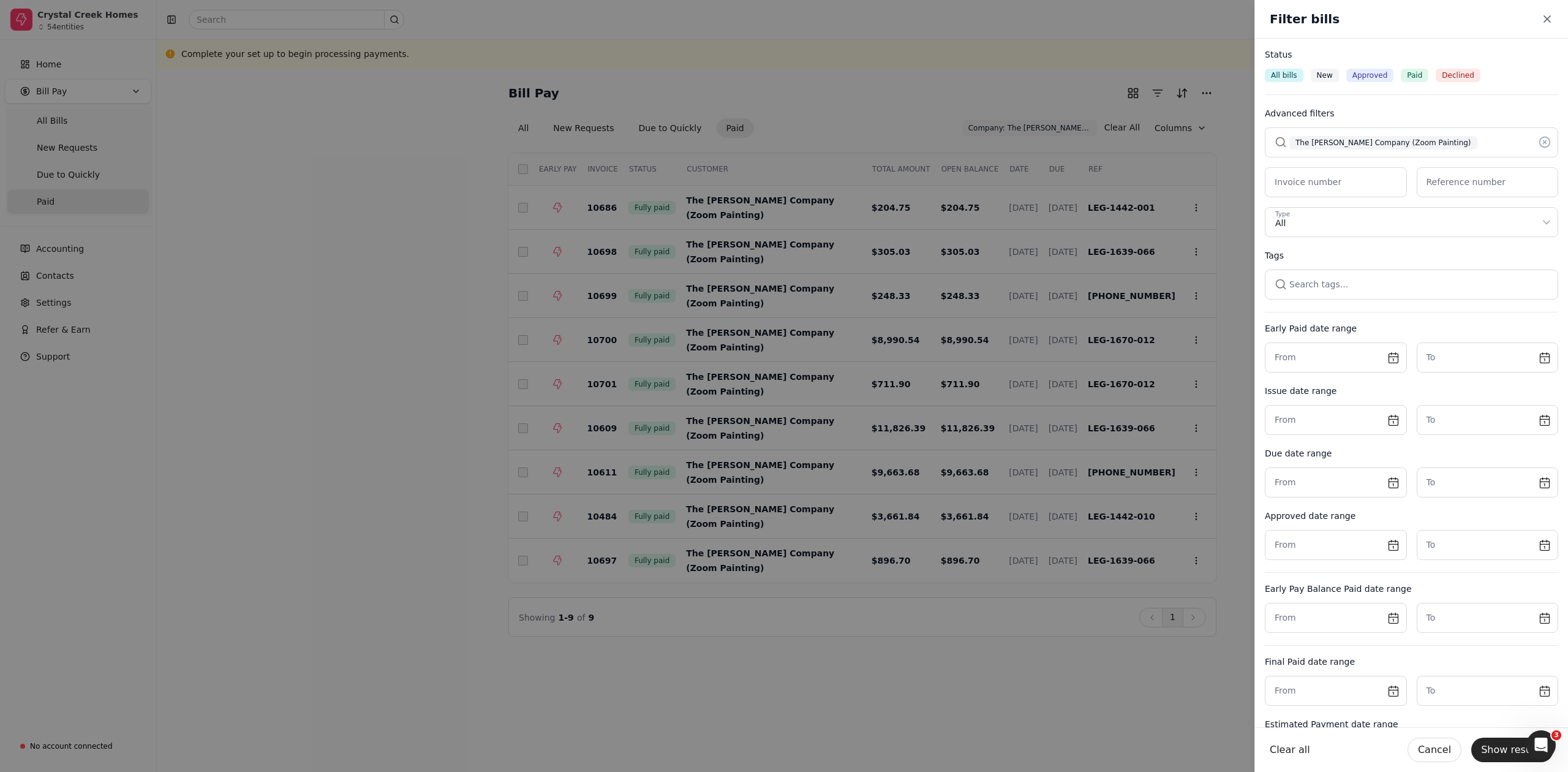
click at [1491, 141] on button "button" at bounding box center [1411, 142] width 293 height 29
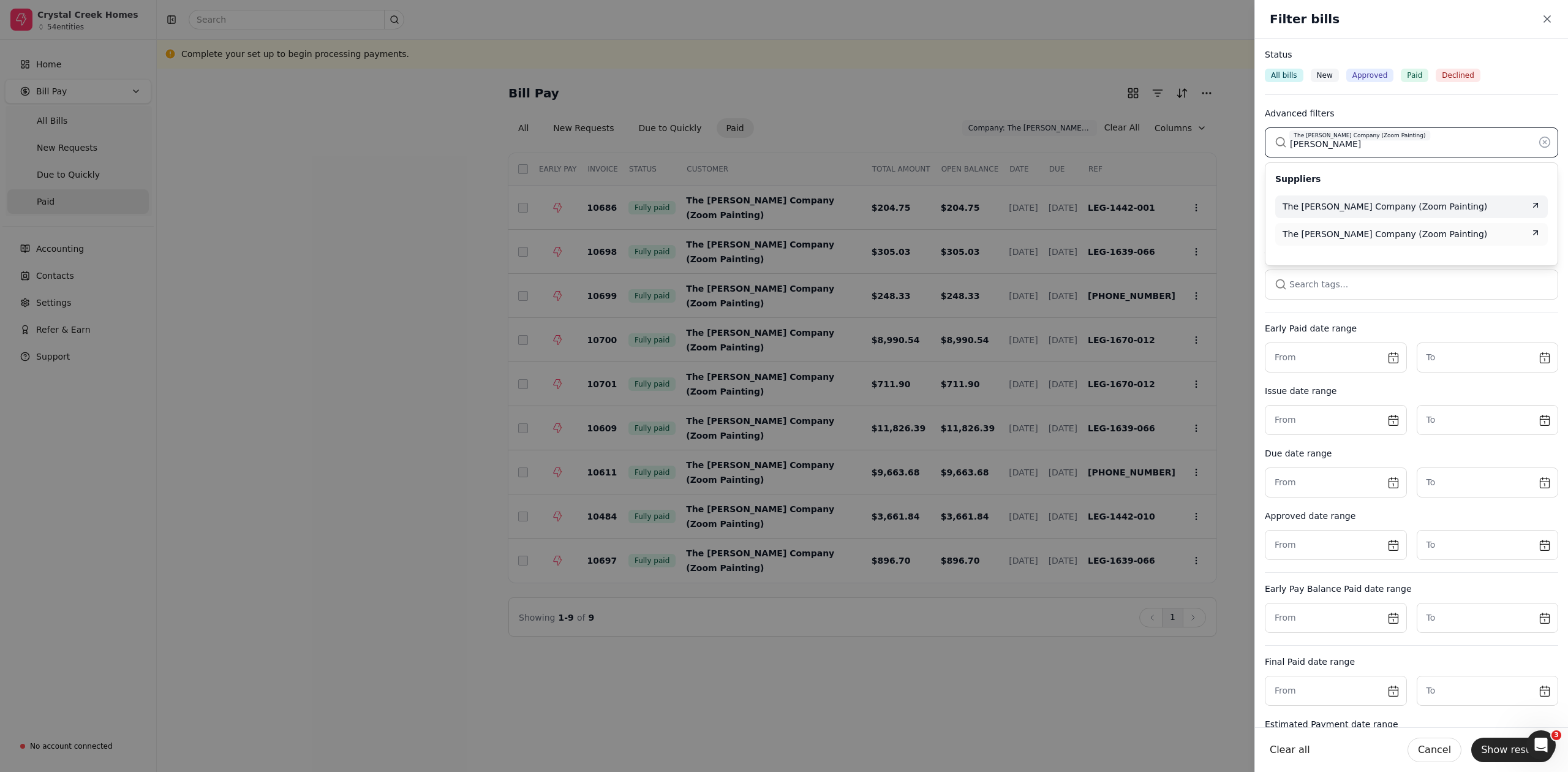
type input "[PERSON_NAME]"
click at [1466, 210] on div "The [PERSON_NAME] Company (Zoom Painting)" at bounding box center [1411, 206] width 258 height 13
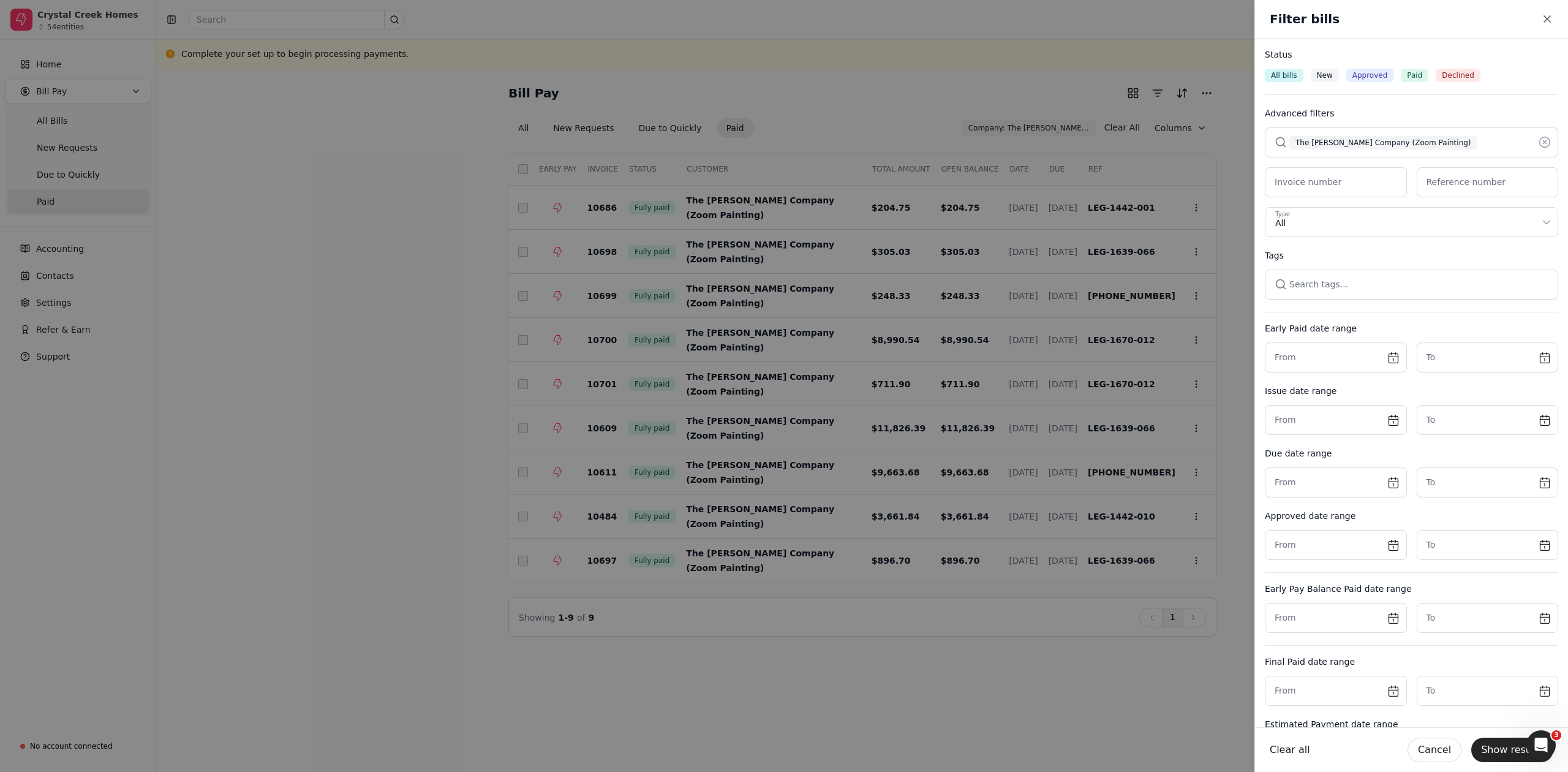
click at [1491, 749] on button "Show results" at bounding box center [1512, 750] width 82 height 24
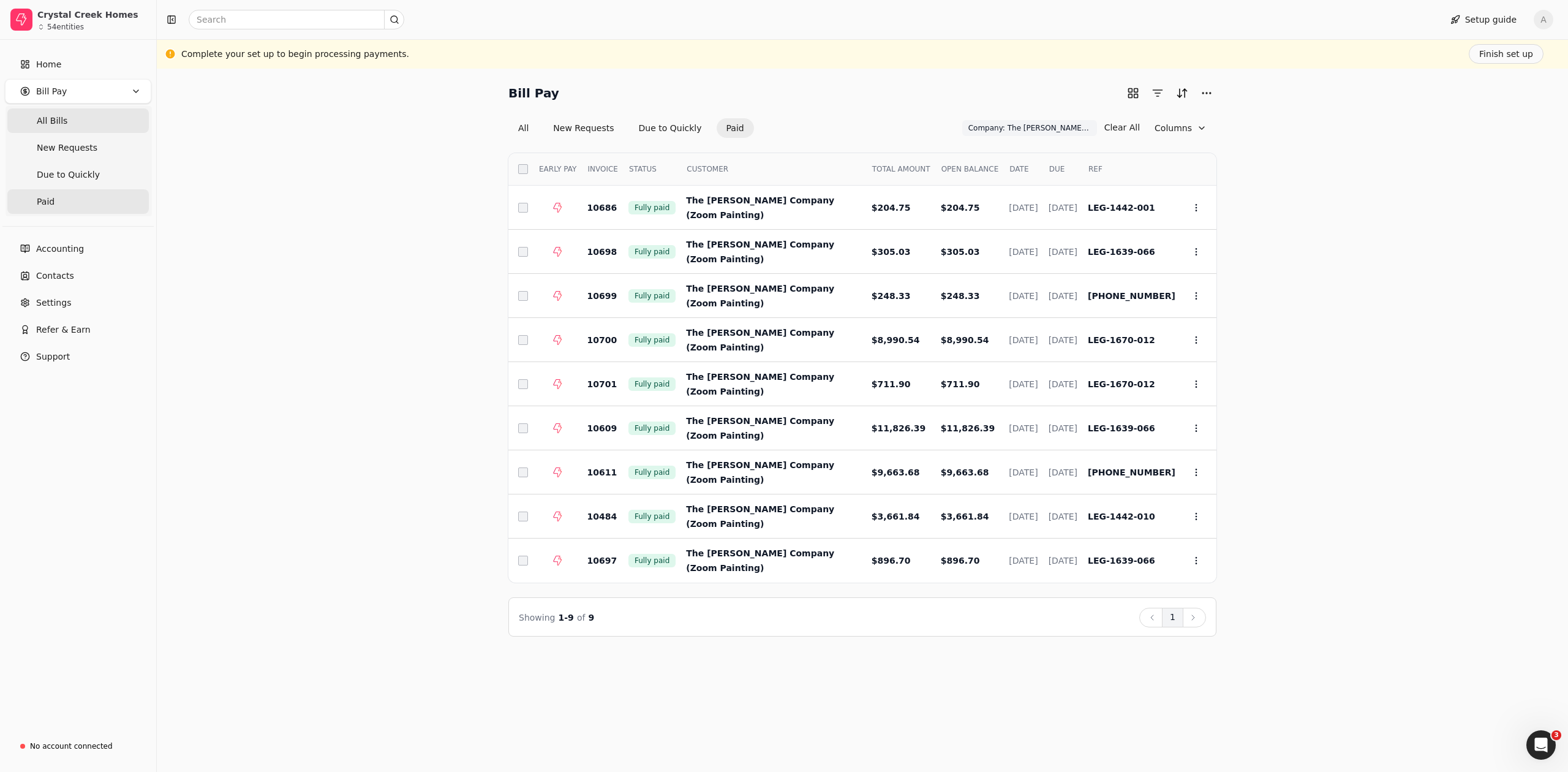
click at [62, 113] on Bills "All Bills" at bounding box center [78, 121] width 141 height 24
click at [38, 124] on span "All Bills" at bounding box center [53, 121] width 31 height 13
click at [42, 124] on span "All Bills" at bounding box center [53, 121] width 31 height 13
click at [1172, 617] on button "2" at bounding box center [1172, 618] width 22 height 20
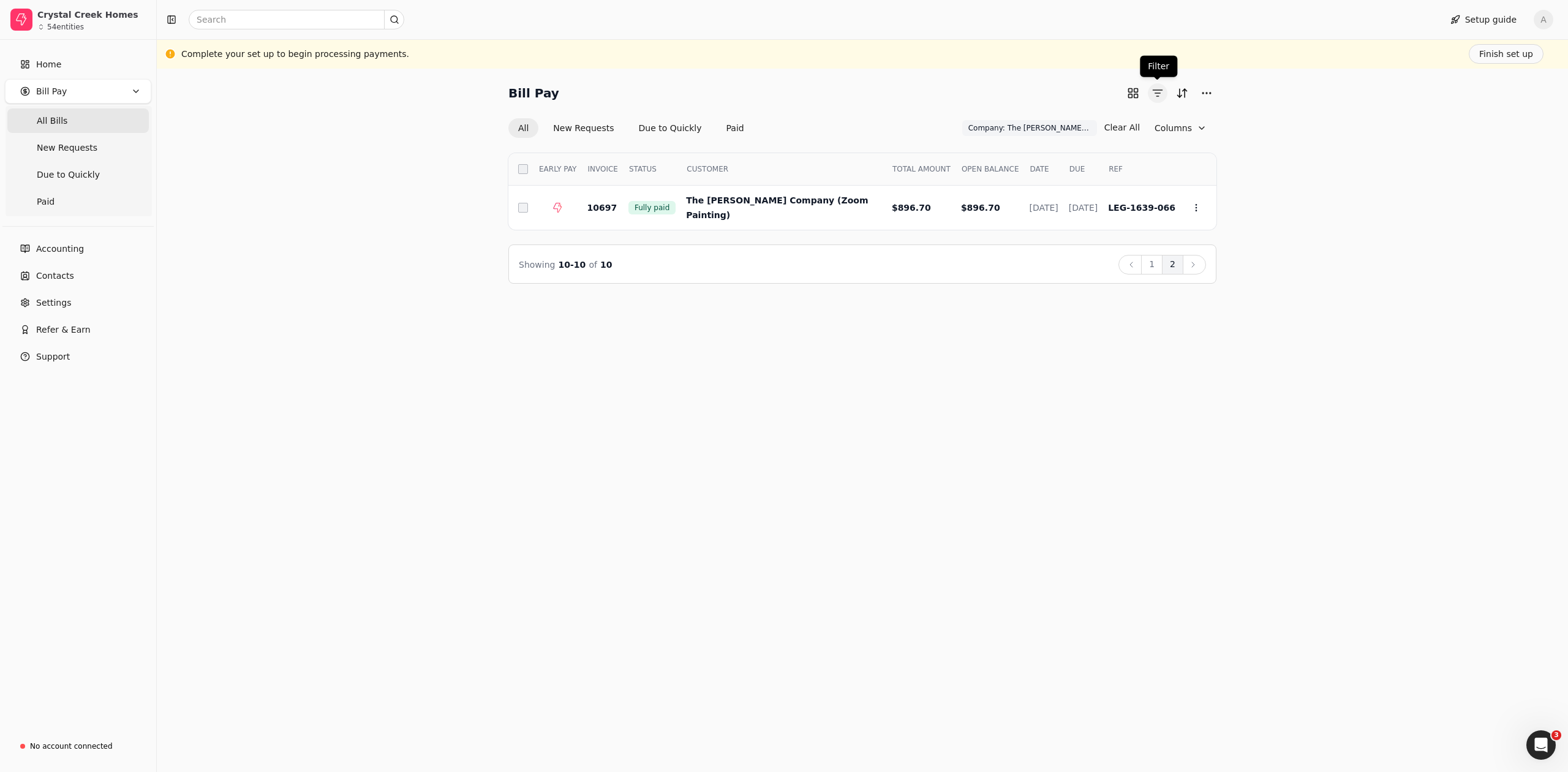
click at [1154, 93] on button "button" at bounding box center [1158, 93] width 20 height 20
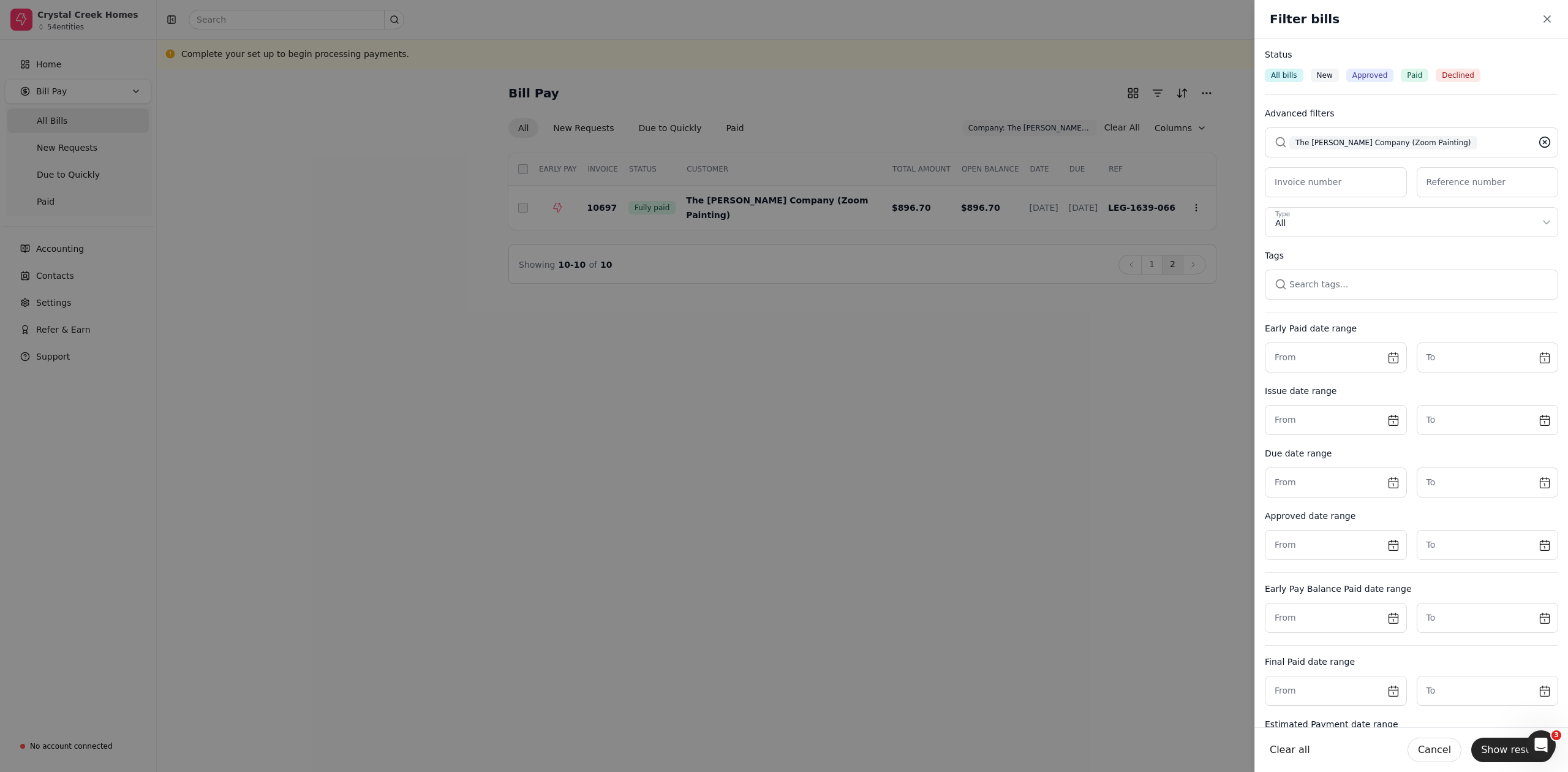
click at [1539, 143] on icon at bounding box center [1545, 142] width 12 height 12
click at [1503, 751] on button "Show results" at bounding box center [1512, 750] width 82 height 24
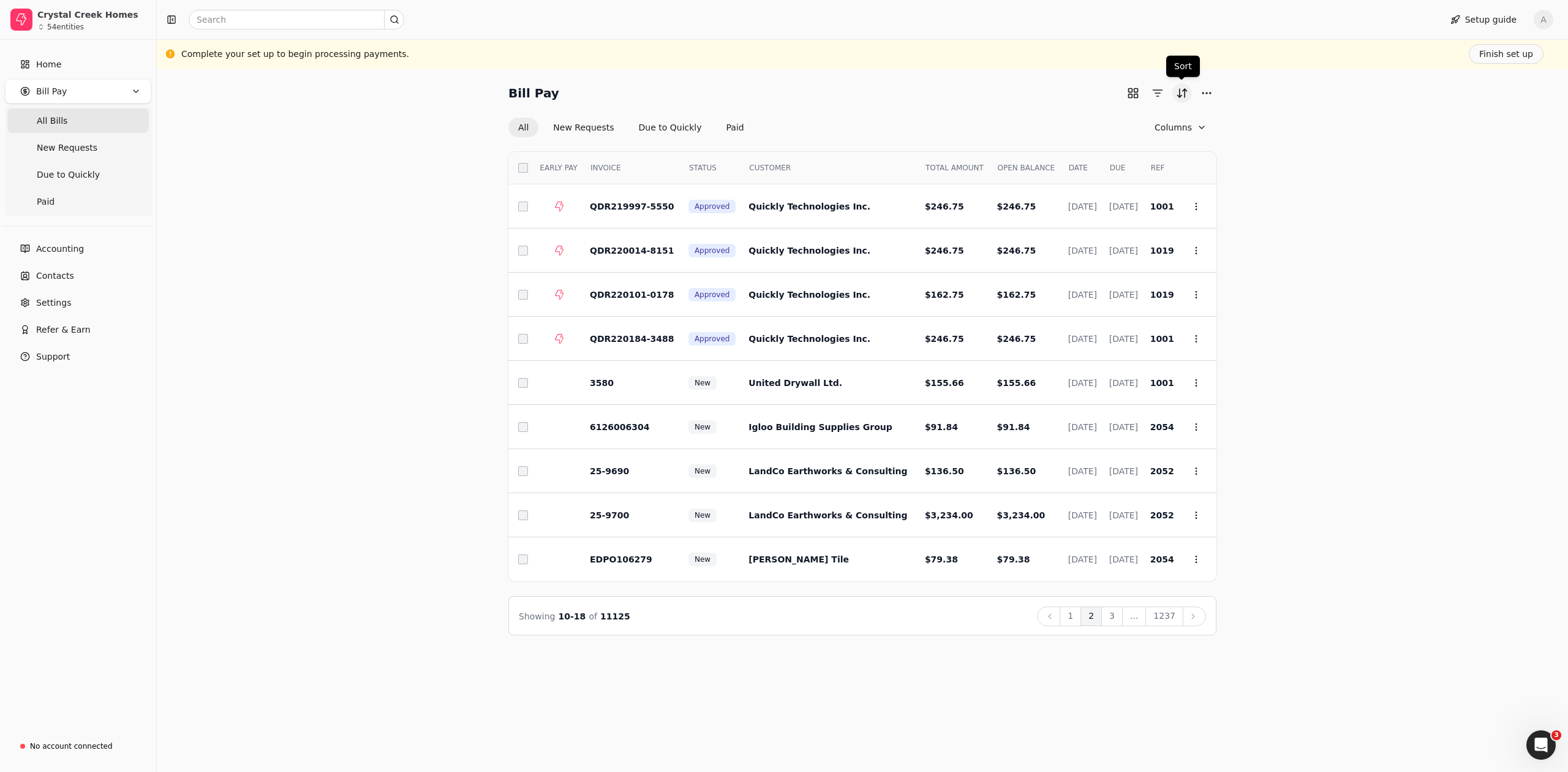
click at [1183, 97] on button "Sort" at bounding box center [1182, 93] width 20 height 20
click at [1289, 138] on div "Bill Pay All New Requests Due to Quickly Paid Columns Select EARLY PAY INVOICE …" at bounding box center [862, 360] width 1382 height 552
click at [1158, 92] on button "button" at bounding box center [1158, 93] width 20 height 20
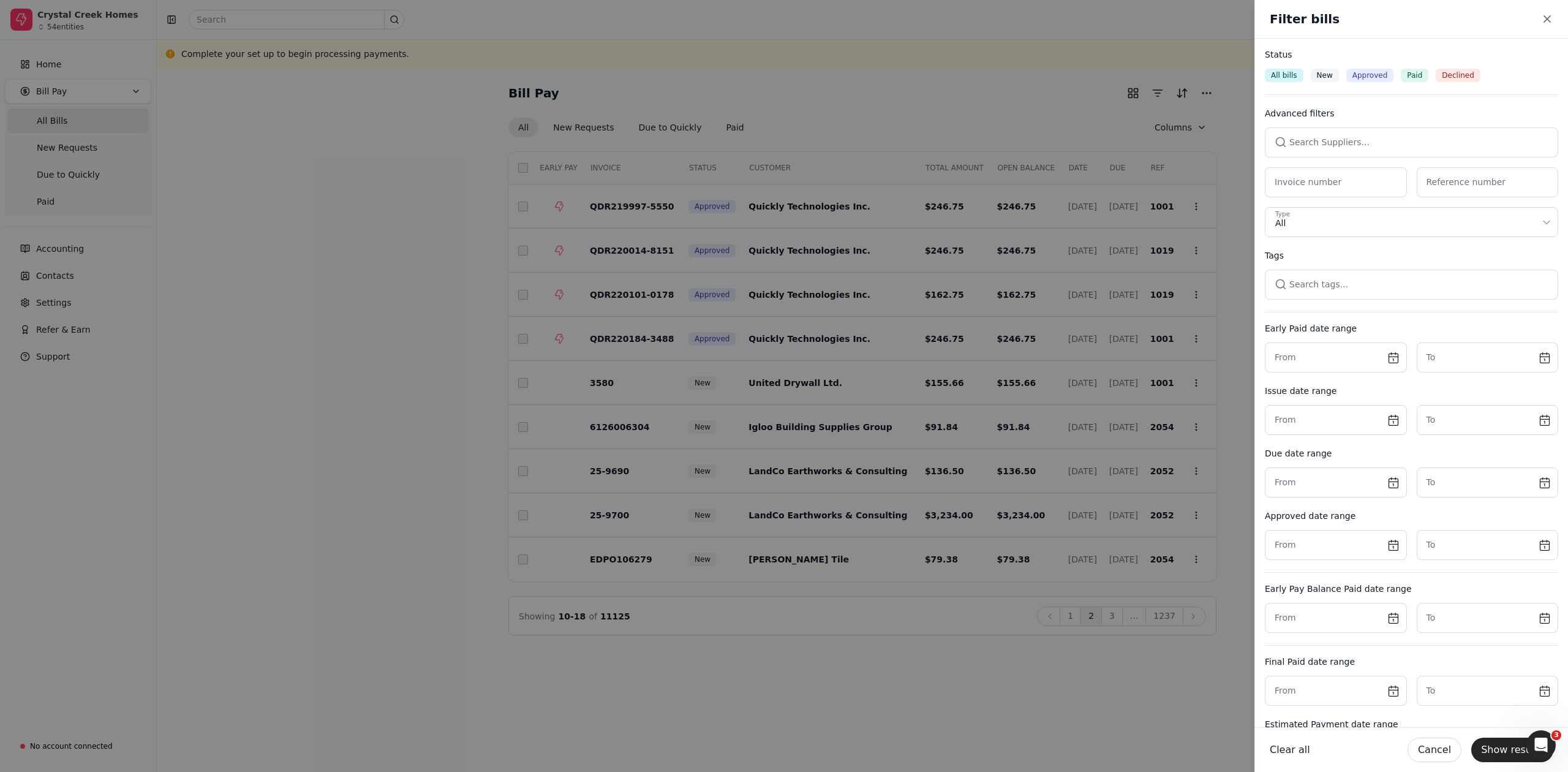
click at [1340, 148] on button "button" at bounding box center [1411, 142] width 293 height 29
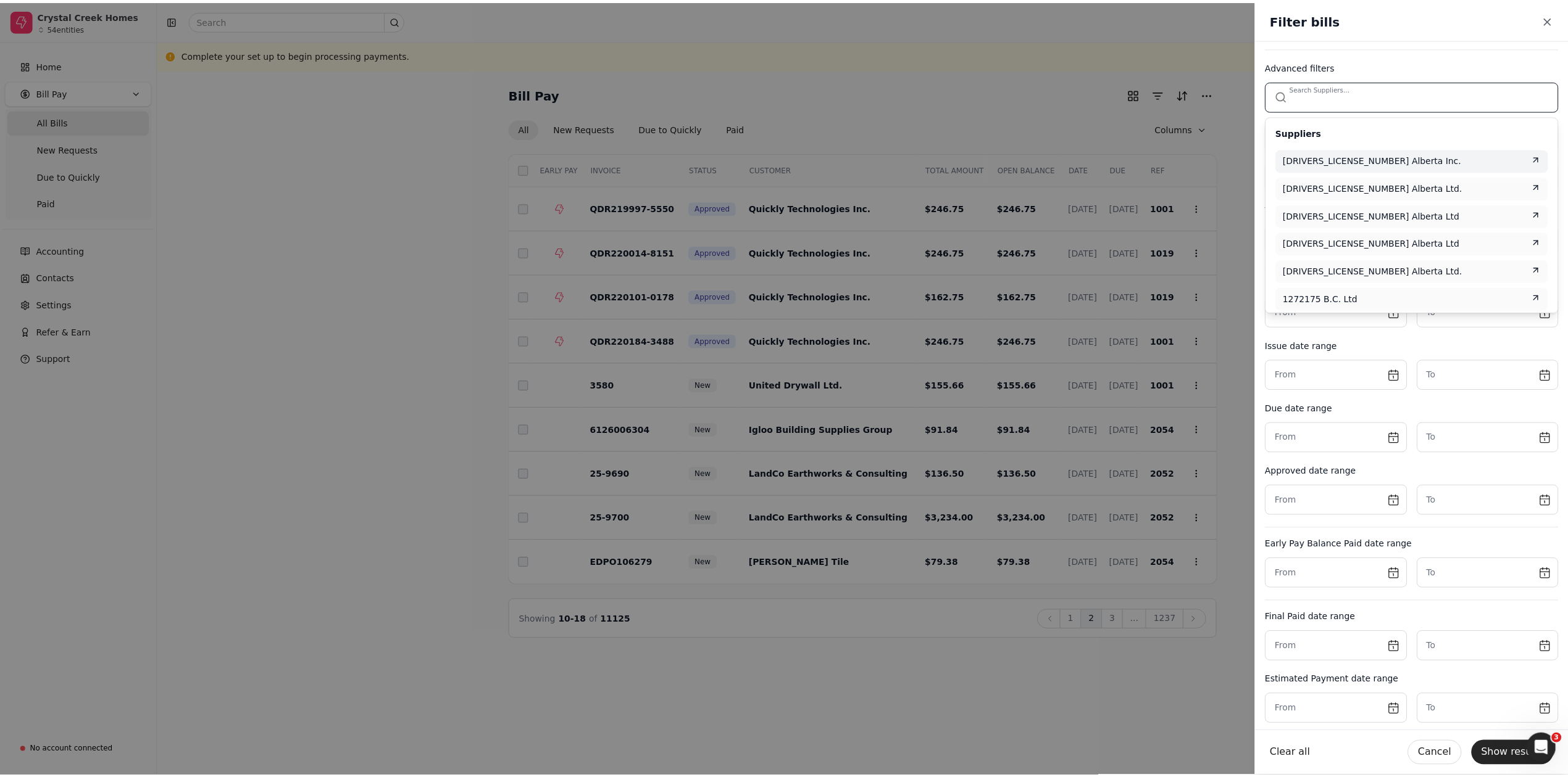
scroll to position [68, 0]
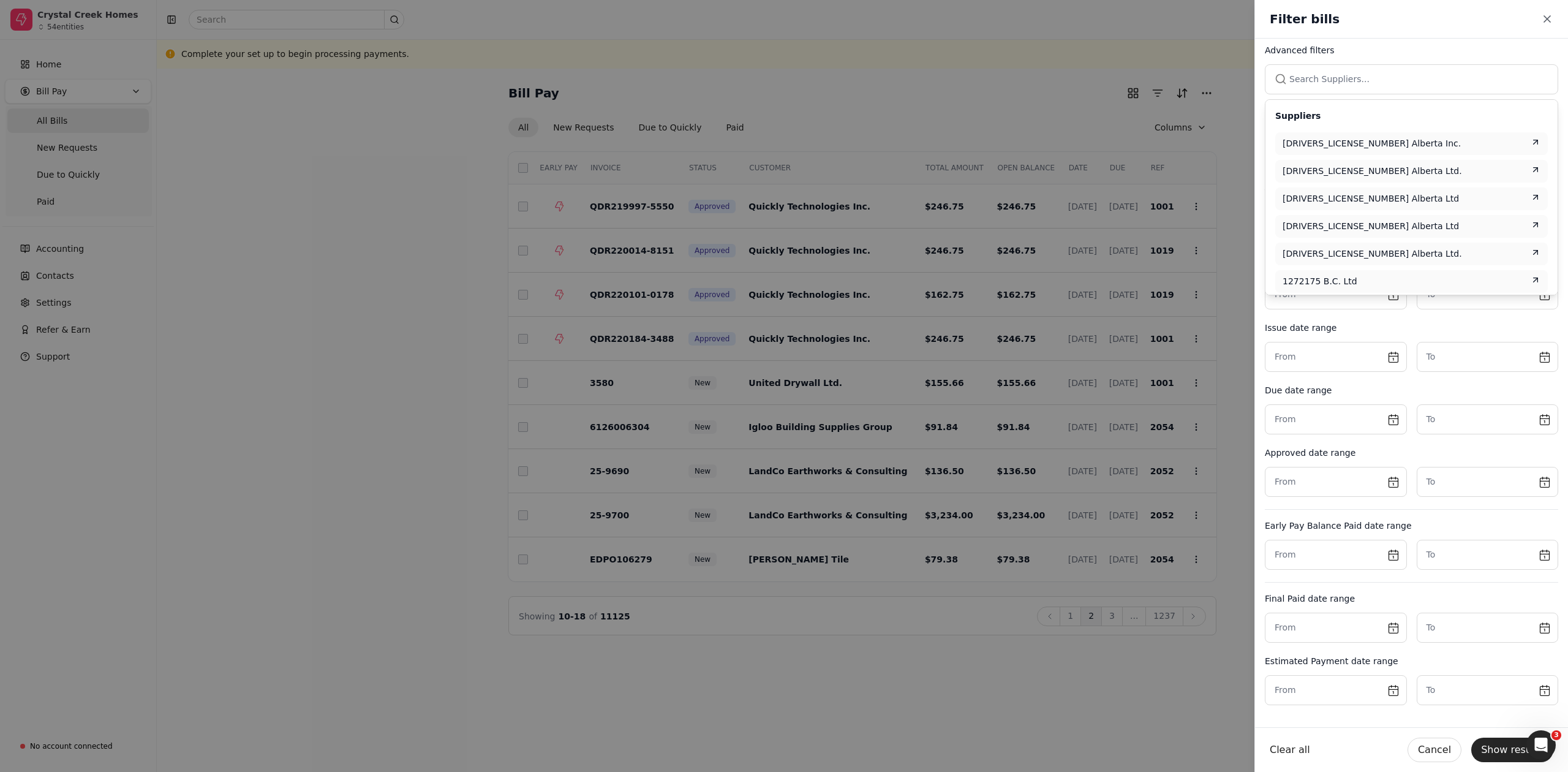
click at [1319, 72] on button "button" at bounding box center [1411, 79] width 293 height 29
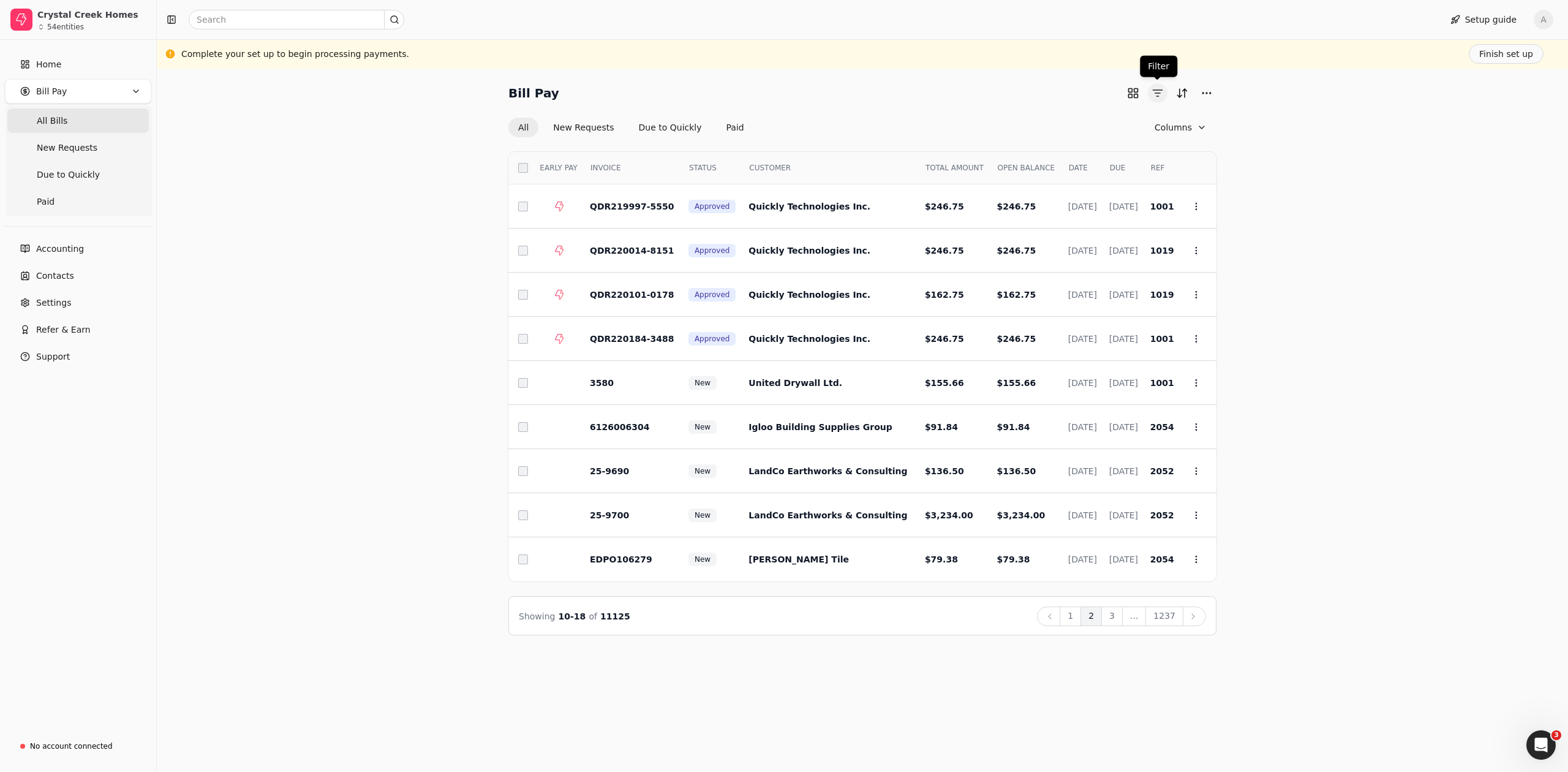
click at [1155, 93] on button "button" at bounding box center [1158, 93] width 20 height 20
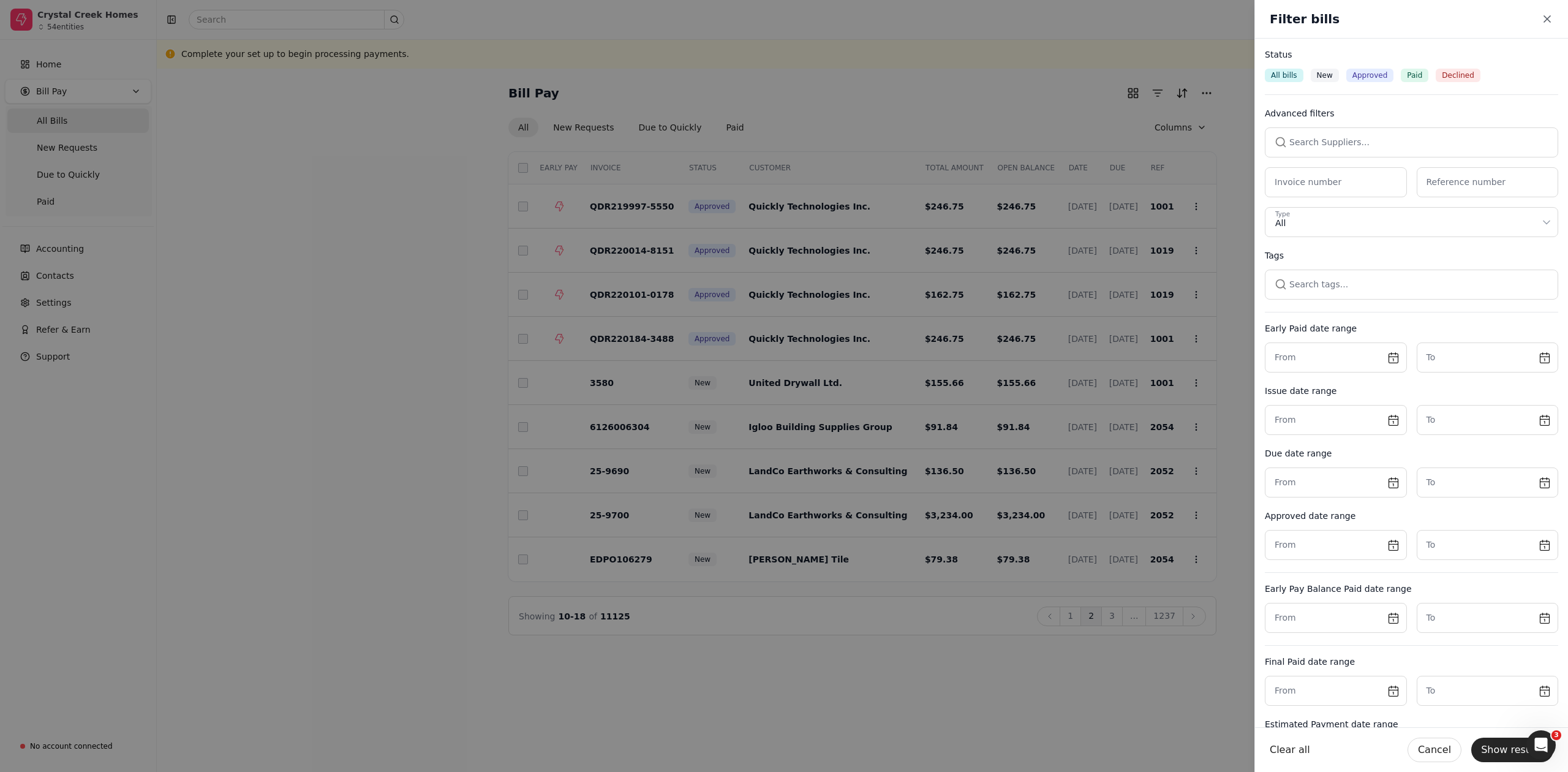
click at [1410, 77] on span "Paid" at bounding box center [1415, 75] width 16 height 11
click at [1408, 145] on button "button" at bounding box center [1411, 142] width 293 height 29
type input "Q"
type input "[PERSON_NAME]"
click at [1397, 210] on span "The [PERSON_NAME] Company (Zoom Painting)" at bounding box center [1384, 206] width 204 height 13
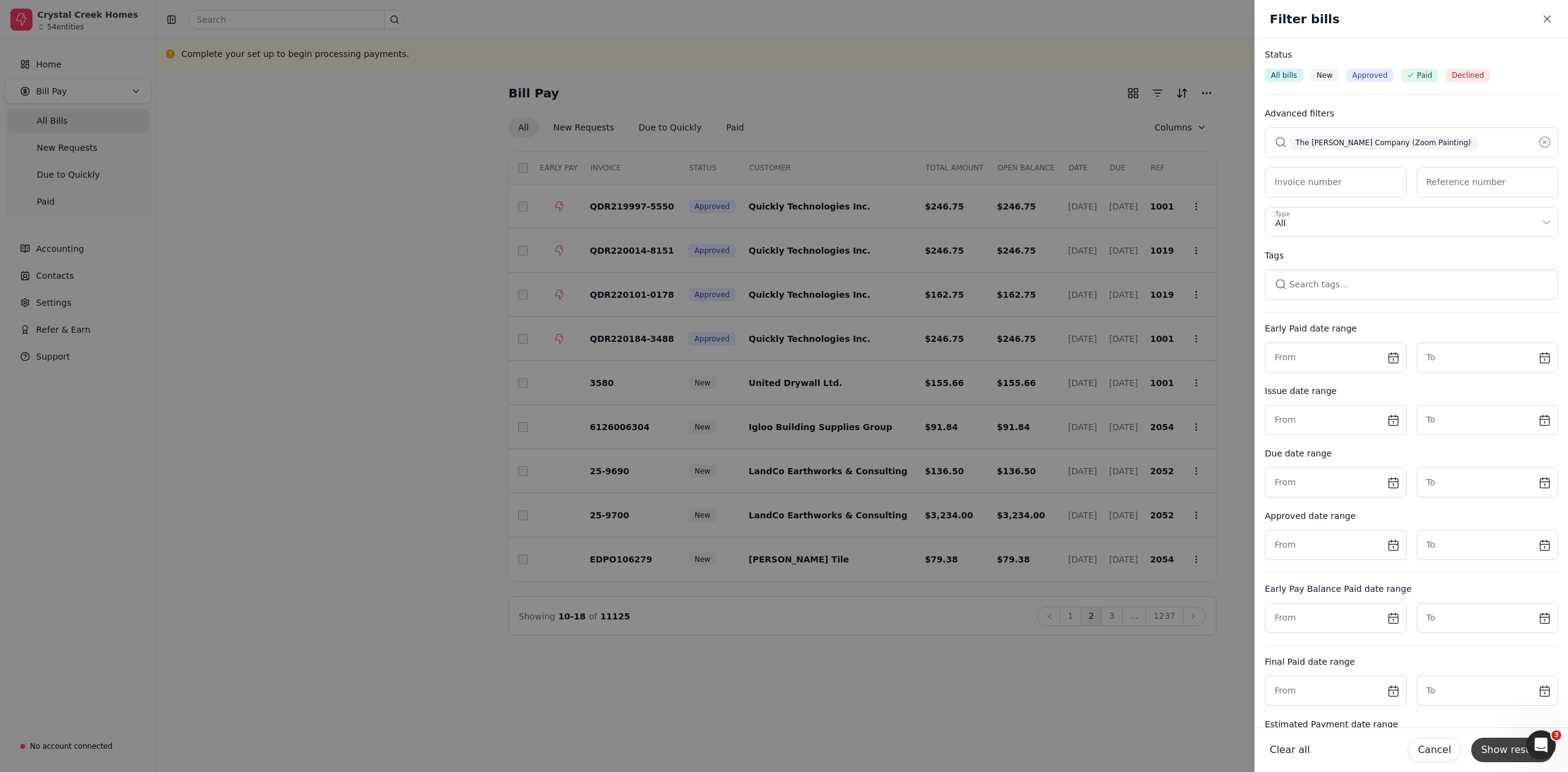
click at [1515, 743] on button "Show results" at bounding box center [1512, 750] width 82 height 24
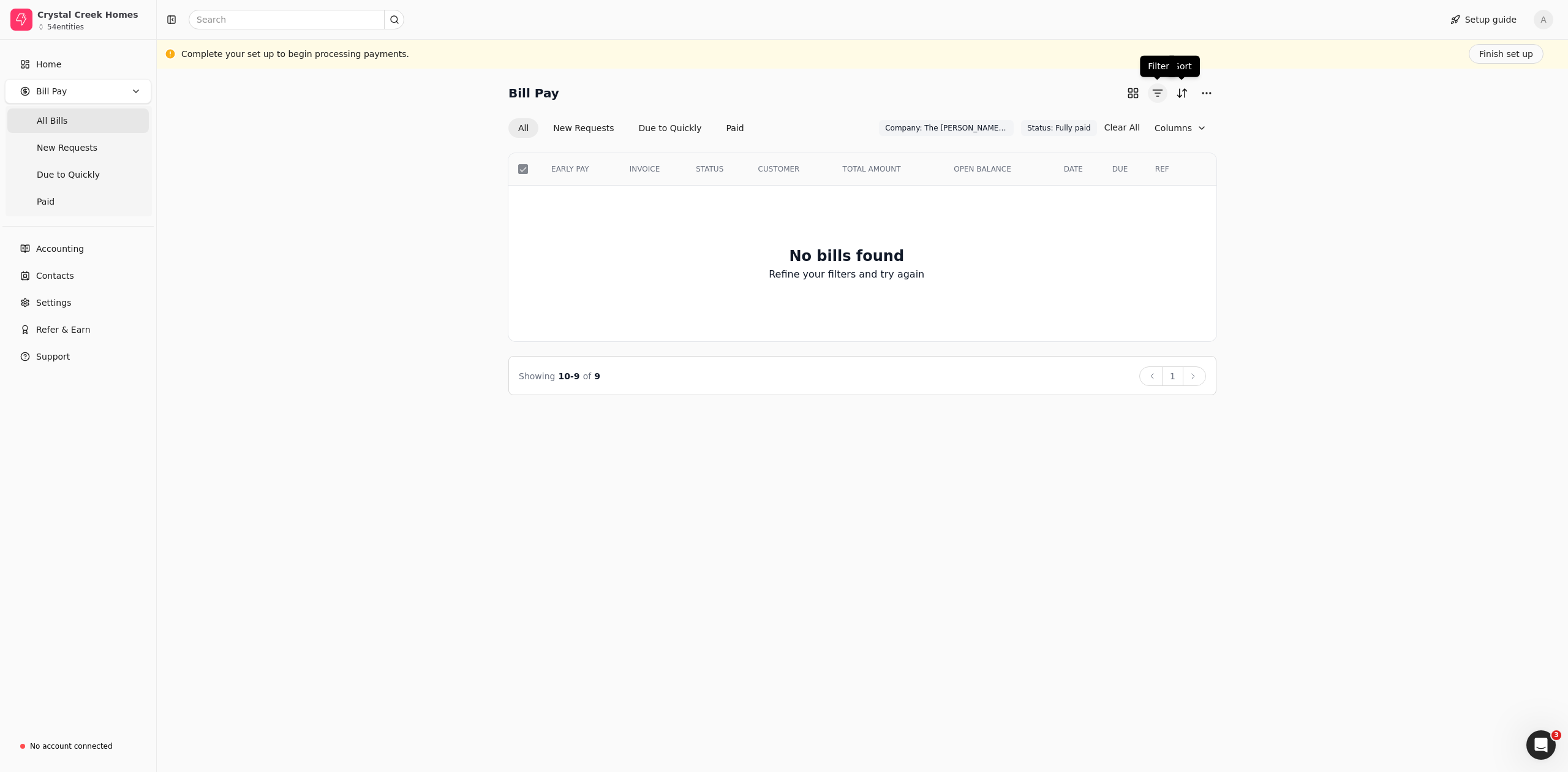
click at [1155, 97] on button "button" at bounding box center [1158, 93] width 20 height 20
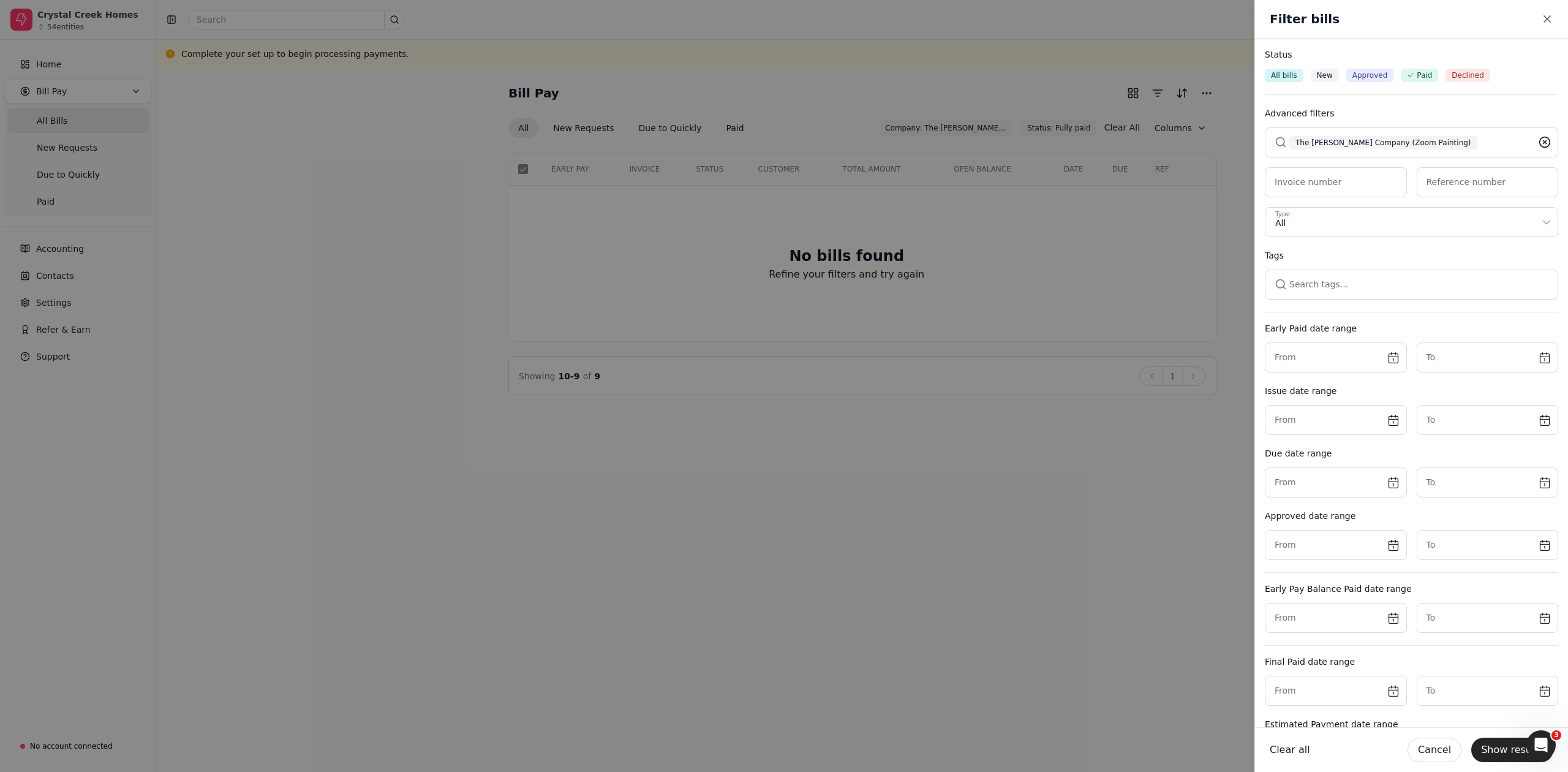
click at [1539, 145] on icon at bounding box center [1545, 142] width 12 height 12
click at [1462, 138] on button "button" at bounding box center [1411, 142] width 293 height 29
type input "[PERSON_NAME]"
click at [1367, 236] on span "The [PERSON_NAME] Company (Zoom Painting)" at bounding box center [1384, 234] width 204 height 13
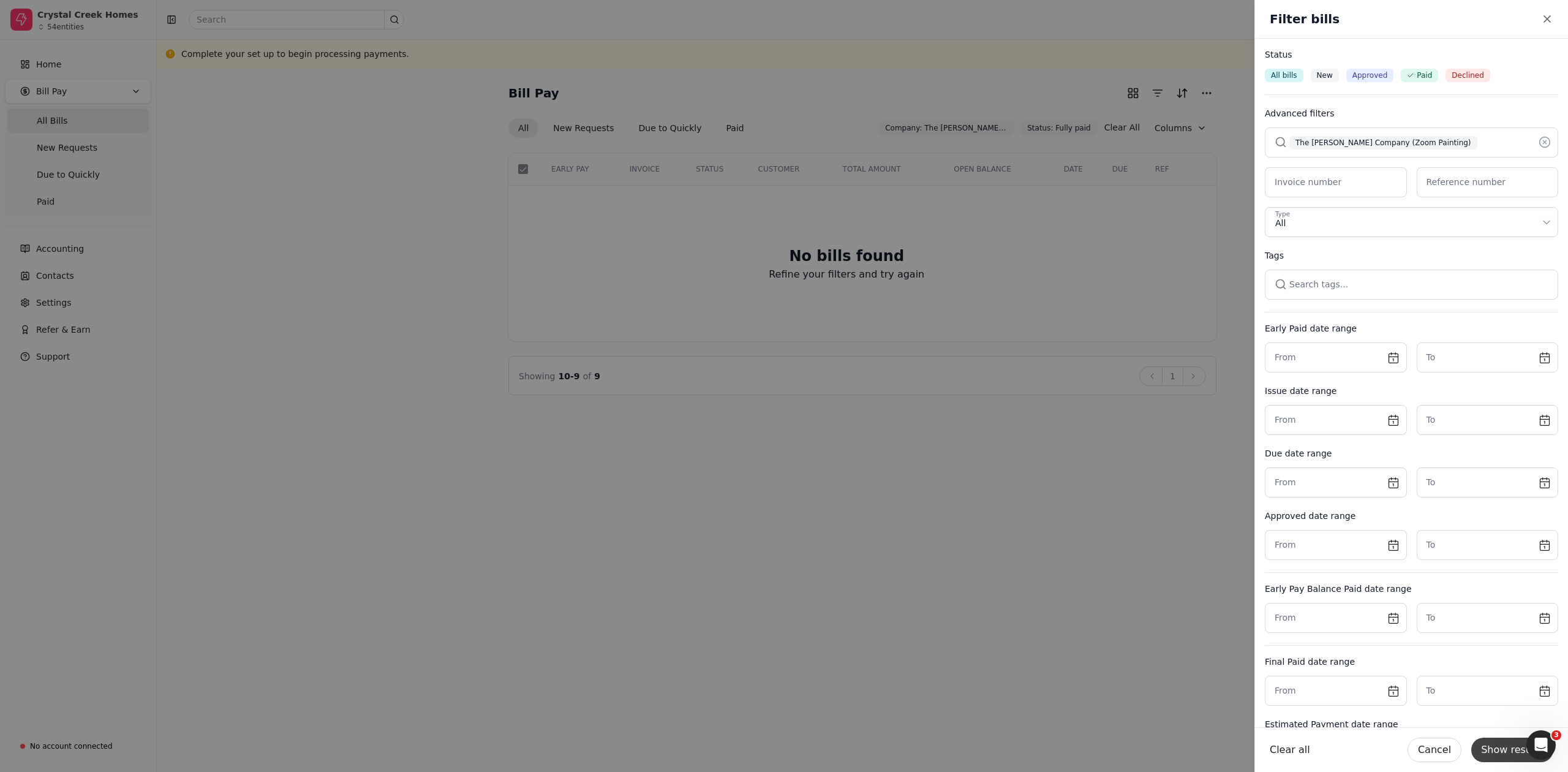
click at [1509, 753] on button "Show results" at bounding box center [1512, 750] width 82 height 24
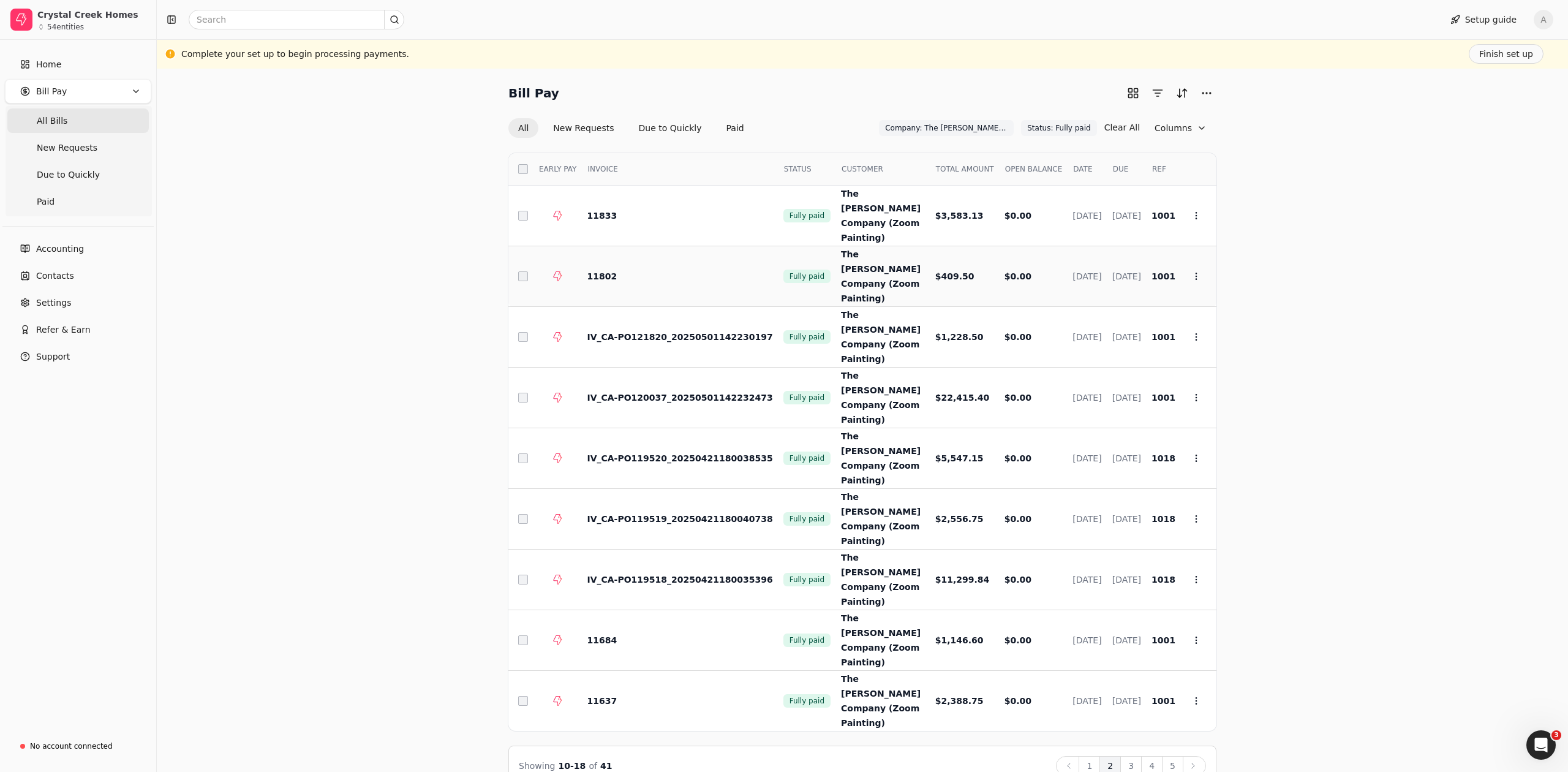
click at [588, 272] on span "11802" at bounding box center [602, 276] width 30 height 9
click at [849, 254] on span "The [PERSON_NAME] Company (Zoom Painting)" at bounding box center [881, 276] width 79 height 54
click at [522, 256] on td at bounding box center [518, 277] width 20 height 60
click at [1196, 272] on icon at bounding box center [1196, 276] width 9 height 9
click at [1224, 288] on li "Open" at bounding box center [1255, 281] width 151 height 22
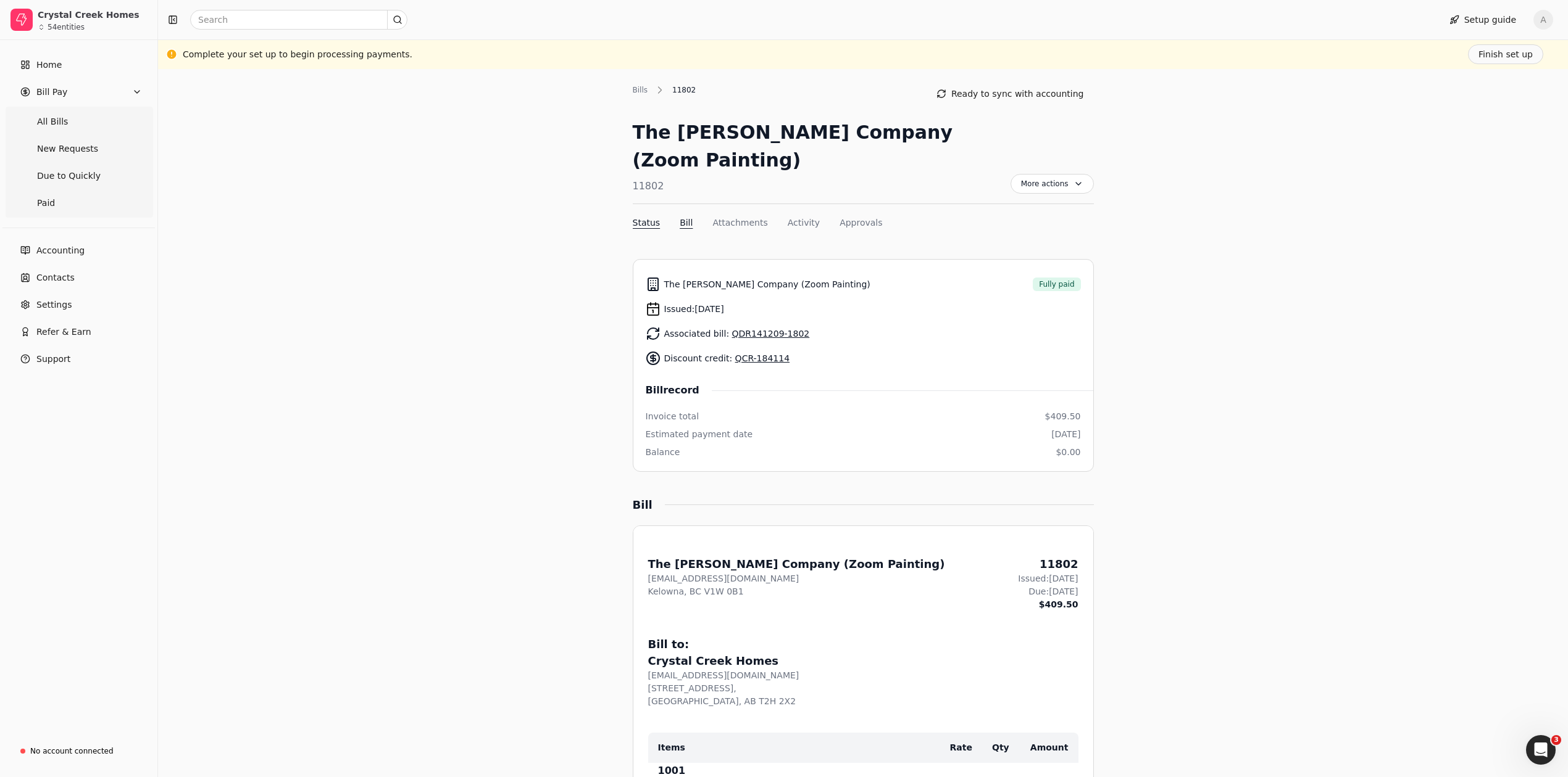
click at [688, 216] on button "Bill" at bounding box center [685, 222] width 13 height 13
click at [1079, 174] on span "More actions" at bounding box center [1052, 183] width 83 height 20
click at [969, 181] on span "Export PDF" at bounding box center [987, 186] width 48 height 13
